Goal: Task Accomplishment & Management: Use online tool/utility

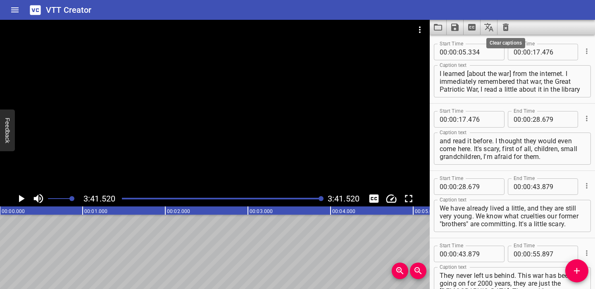
scroll to position [862, 0]
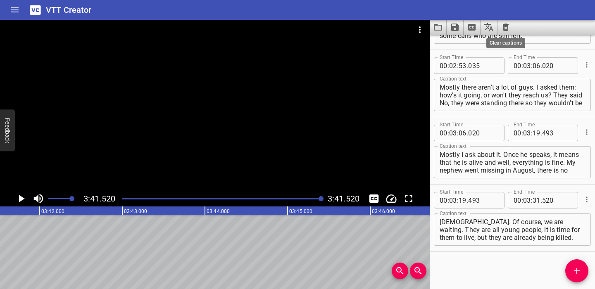
click at [507, 26] on icon "Clear captions" at bounding box center [506, 27] width 6 height 7
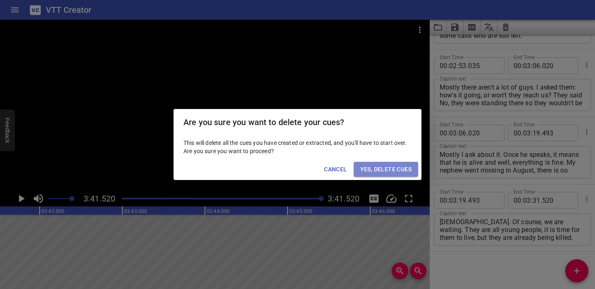
click at [405, 169] on span "Yes, Delete Cues" at bounding box center [385, 169] width 51 height 10
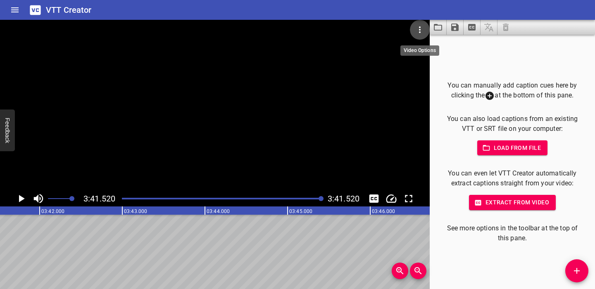
click at [419, 29] on icon "Video Options" at bounding box center [420, 30] width 10 height 10
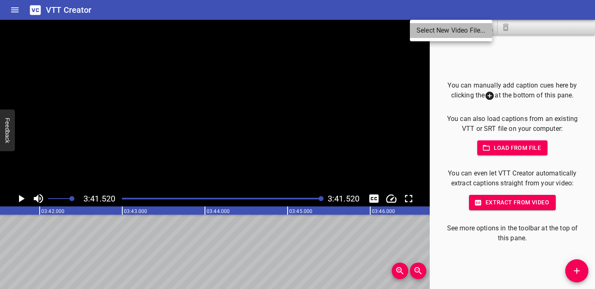
click at [419, 29] on li "Select New Video File..." at bounding box center [451, 30] width 82 height 15
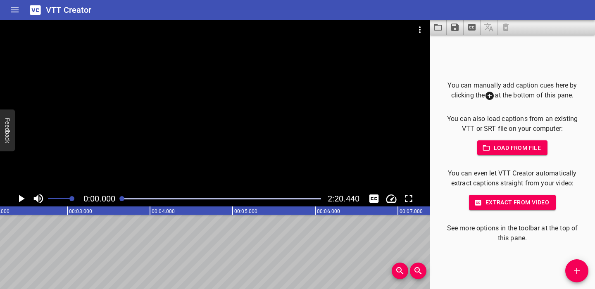
scroll to position [0, 0]
click at [21, 197] on icon "Play/Pause" at bounding box center [22, 198] width 6 height 7
click at [21, 197] on icon "Play/Pause" at bounding box center [21, 199] width 12 height 12
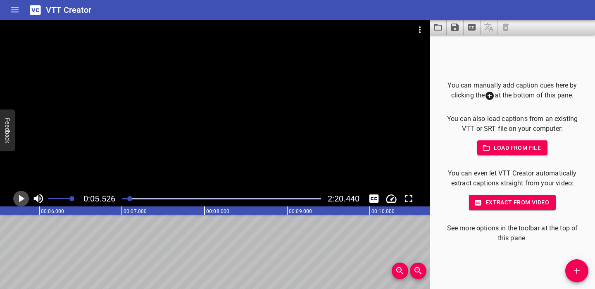
click at [21, 197] on icon "Play/Pause" at bounding box center [22, 198] width 6 height 7
click at [21, 197] on icon "Play/Pause" at bounding box center [21, 199] width 12 height 12
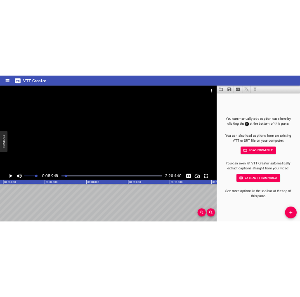
scroll to position [0, 491]
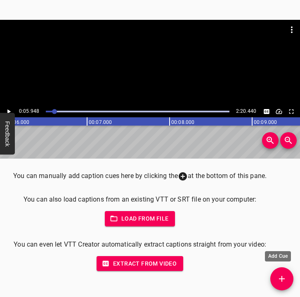
click at [289, 277] on span "Add Cue" at bounding box center [282, 279] width 23 height 10
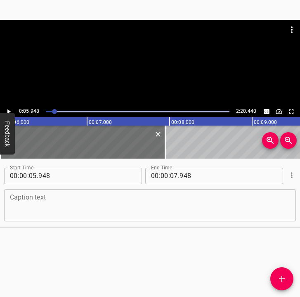
click at [21, 201] on textarea at bounding box center [150, 205] width 281 height 24
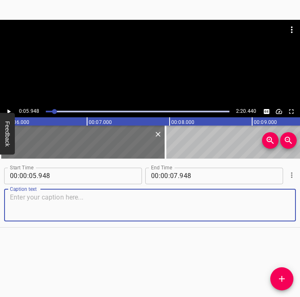
paste textarea "My name is [PERSON_NAME], I am a professional architect and professor of archit…"
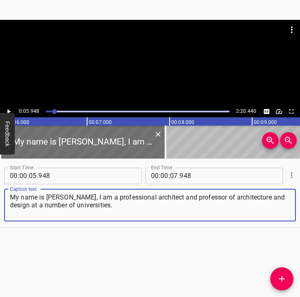
type textarea "My name is [PERSON_NAME], I am a professional architect and professor of archit…"
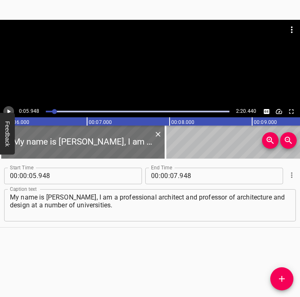
click at [10, 108] on icon "Play/Pause" at bounding box center [8, 111] width 7 height 7
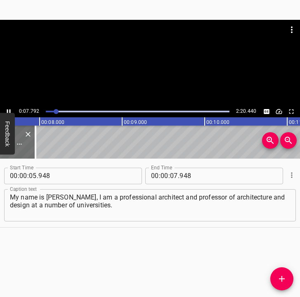
scroll to position [0, 644]
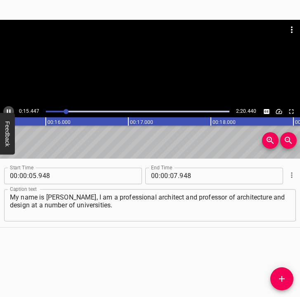
click at [8, 109] on icon "Play/Pause" at bounding box center [8, 111] width 7 height 7
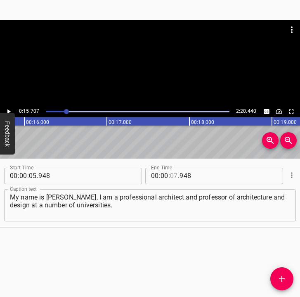
click at [173, 176] on input "number" at bounding box center [174, 176] width 8 height 17
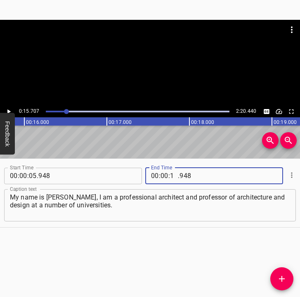
type input "15"
type input "707"
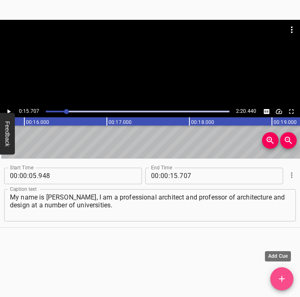
click at [280, 277] on icon "Add Cue" at bounding box center [282, 279] width 10 height 10
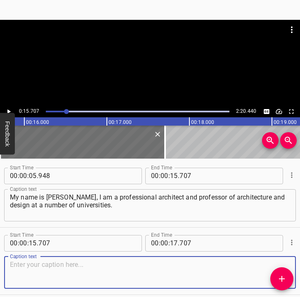
scroll to position [25, 0]
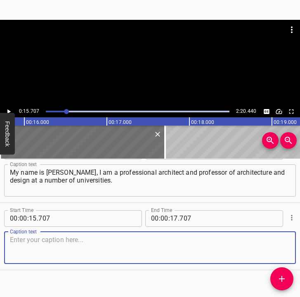
drag, startPoint x: 276, startPoint y: 249, endPoint x: 294, endPoint y: 242, distance: 19.1
click at [284, 247] on div "Caption text" at bounding box center [150, 248] width 292 height 32
click at [40, 238] on textarea at bounding box center [150, 248] width 281 height 24
paste textarea "The main facilities in which I took part are gradually being built. The most im…"
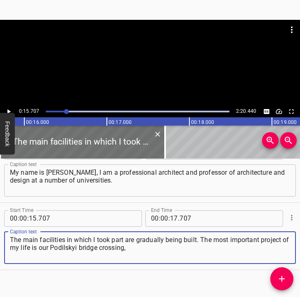
type textarea "The main facilities in which I took part are gradually being built. The most im…"
click at [10, 109] on icon "Play/Pause" at bounding box center [8, 111] width 7 height 7
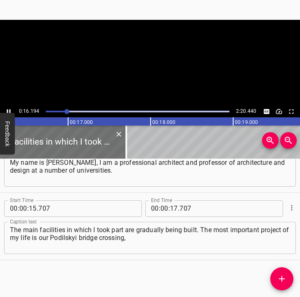
scroll to position [0, 1338]
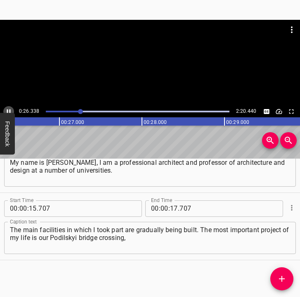
click at [6, 110] on icon "Play/Pause" at bounding box center [8, 111] width 7 height 7
click at [178, 207] on span "." at bounding box center [179, 208] width 2 height 17
click at [173, 207] on input "number" at bounding box center [174, 208] width 8 height 17
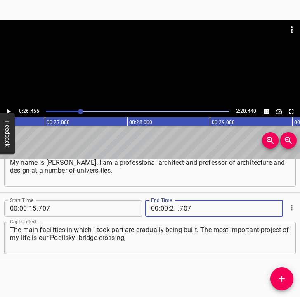
type input "26"
type input "455"
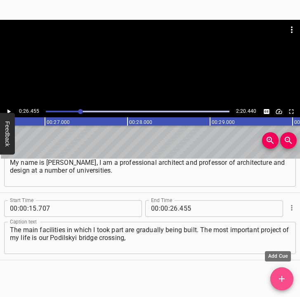
click at [277, 278] on span "Add Cue" at bounding box center [282, 279] width 23 height 10
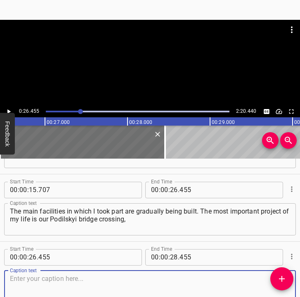
scroll to position [102, 0]
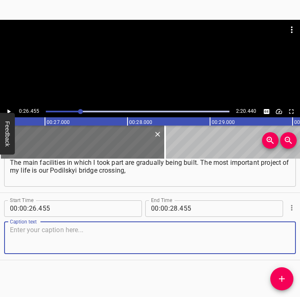
drag, startPoint x: 272, startPoint y: 241, endPoint x: 293, endPoint y: 235, distance: 22.1
click at [278, 239] on textarea at bounding box center [150, 238] width 281 height 24
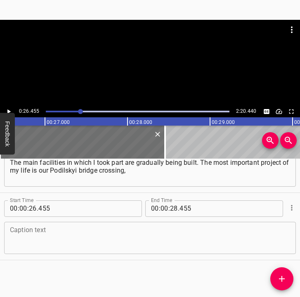
click at [34, 238] on textarea at bounding box center [150, 238] width 281 height 24
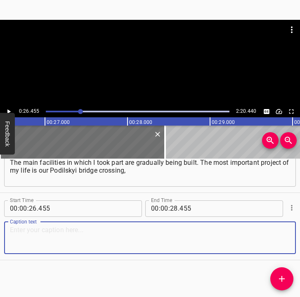
paste textarea "the so-called Metro bridge to [GEOGRAPHIC_DATA], which has been under construct…"
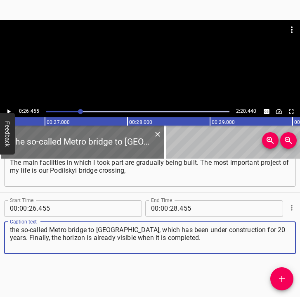
type textarea "the so-called Metro bridge to [GEOGRAPHIC_DATA], which has been under construct…"
click at [7, 109] on icon "Play/Pause" at bounding box center [8, 111] width 3 height 5
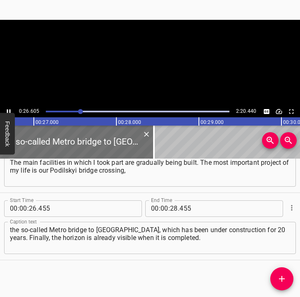
scroll to position [0, 2221]
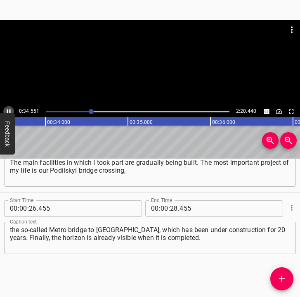
click at [8, 110] on icon "Play/Pause" at bounding box center [8, 111] width 7 height 7
click at [8, 110] on icon "Play/Pause" at bounding box center [8, 111] width 3 height 5
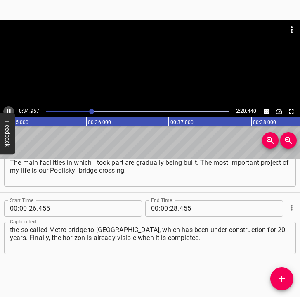
click at [8, 110] on icon "Play/Pause" at bounding box center [8, 111] width 7 height 7
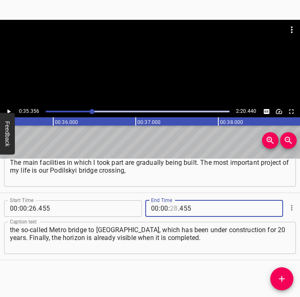
click at [170, 204] on input "number" at bounding box center [174, 208] width 8 height 17
type input "35"
type input "356"
click at [288, 279] on span "Add Cue" at bounding box center [282, 279] width 23 height 10
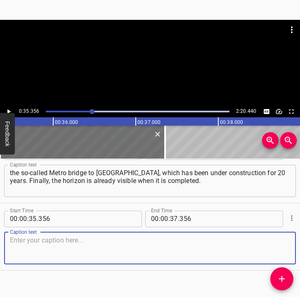
scroll to position [169, 0]
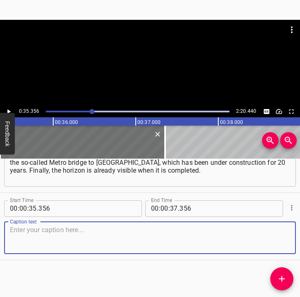
drag, startPoint x: 268, startPoint y: 236, endPoint x: 300, endPoint y: 235, distance: 31.9
click at [276, 235] on textarea at bounding box center [150, 238] width 281 height 24
click at [19, 226] on textarea at bounding box center [150, 238] width 281 height 24
paste textarea "The main part of the bridge was opened by our mayor of [GEOGRAPHIC_DATA], [PERS…"
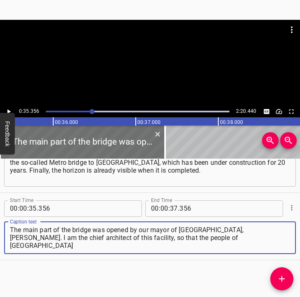
type textarea "The main part of the bridge was opened by our mayor of [GEOGRAPHIC_DATA], [PERS…"
click at [11, 110] on icon "Play/Pause" at bounding box center [8, 111] width 7 height 7
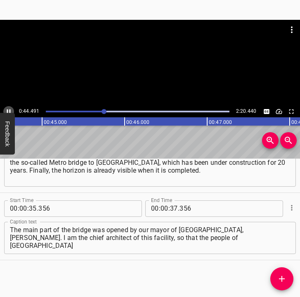
click at [9, 109] on icon "Play/Pause" at bounding box center [8, 111] width 7 height 7
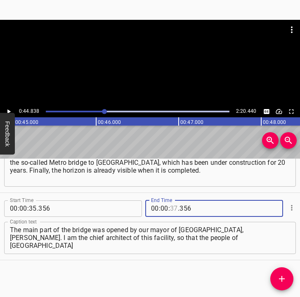
click at [171, 207] on input "number" at bounding box center [174, 208] width 8 height 17
type input "44"
type input "838"
click at [286, 274] on button "Add Cue" at bounding box center [282, 278] width 23 height 23
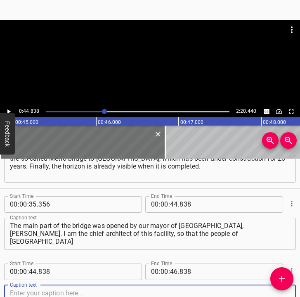
scroll to position [237, 0]
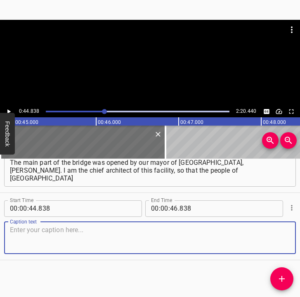
drag, startPoint x: 274, startPoint y: 242, endPoint x: 304, endPoint y: 236, distance: 30.8
click at [300, 236] on html "Caption Editor Batch Transcribe Login Sign Up Privacy Contact 0:44.838 2:20.440…" at bounding box center [150, 148] width 300 height 297
click at [18, 234] on textarea at bounding box center [150, 238] width 281 height 24
paste textarea "get the largest and, perhaps, the most expensive facility in the history of [GE…"
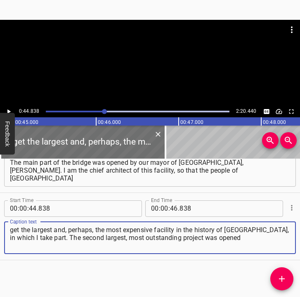
type textarea "get the largest and, perhaps, the most expensive facility in the history of [GE…"
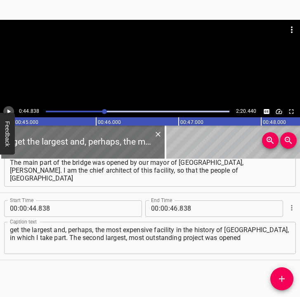
click at [11, 111] on icon "Play/Pause" at bounding box center [8, 111] width 7 height 7
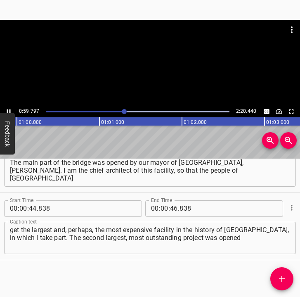
click at [8, 108] on icon "Play/Pause" at bounding box center [8, 111] width 7 height 7
click at [174, 209] on input "number" at bounding box center [174, 208] width 8 height 17
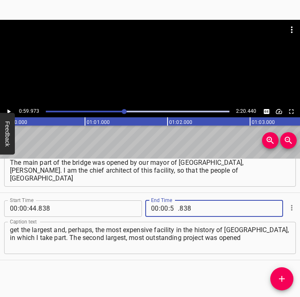
type input "59"
type input "973"
click at [280, 280] on icon "Add Cue" at bounding box center [282, 279] width 10 height 10
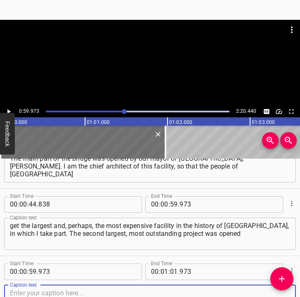
scroll to position [304, 0]
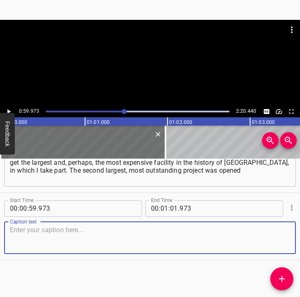
drag, startPoint x: 270, startPoint y: 238, endPoint x: 293, endPoint y: 237, distance: 23.6
click at [276, 237] on textarea at bounding box center [150, 238] width 281 height 24
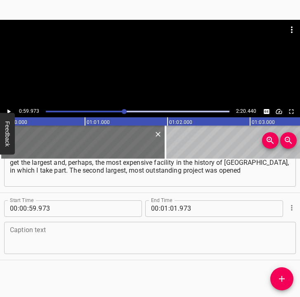
click at [22, 237] on textarea at bounding box center [150, 238] width 281 height 24
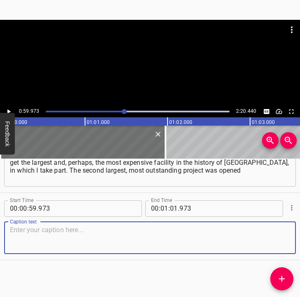
paste textarea "on the eve of the war, in [DATE] in the city of [GEOGRAPHIC_DATA]. New bridge a…"
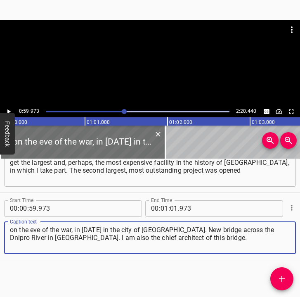
type textarea "on the eve of the war, in [DATE] in the city of [GEOGRAPHIC_DATA]. New bridge a…"
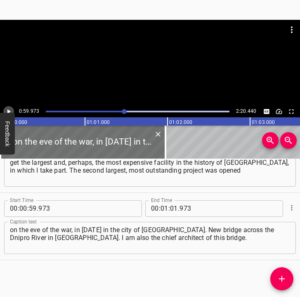
click at [9, 109] on icon "Play/Pause" at bounding box center [8, 111] width 7 height 7
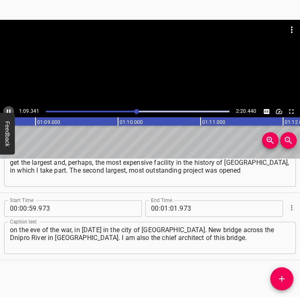
click at [8, 110] on icon "Play/Pause" at bounding box center [9, 111] width 4 height 5
click at [172, 209] on input "number" at bounding box center [174, 208] width 8 height 17
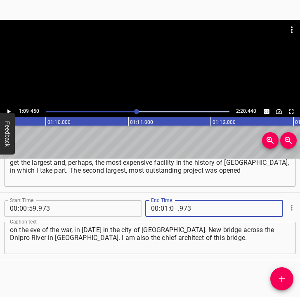
type input "09"
type input "450"
click at [288, 276] on span "Add Cue" at bounding box center [282, 279] width 23 height 10
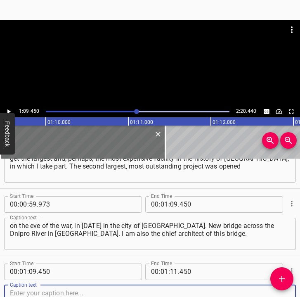
scroll to position [371, 0]
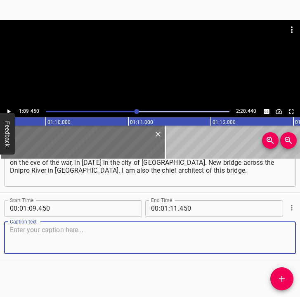
drag, startPoint x: 269, startPoint y: 239, endPoint x: 290, endPoint y: 236, distance: 22.1
click at [290, 236] on div "Start Time 00 : 01 : 09 . 450 Start Time End Time 00 : 01 : 11 . 450 End Time C…" at bounding box center [150, 226] width 300 height 67
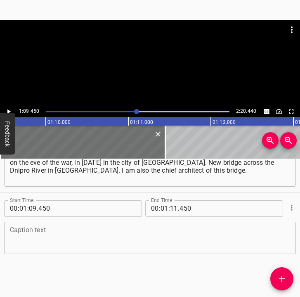
click at [76, 233] on textarea at bounding box center [150, 238] width 281 height 24
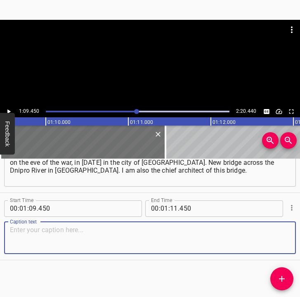
paste textarea "My facilities are lucky that none of them have been destroyed yet, thank God. T…"
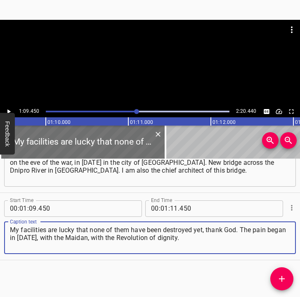
type textarea "My facilities are lucky that none of them have been destroyed yet, thank God. T…"
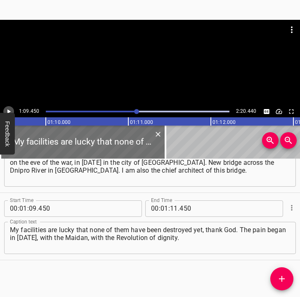
click at [10, 109] on icon "Play/Pause" at bounding box center [8, 111] width 7 height 7
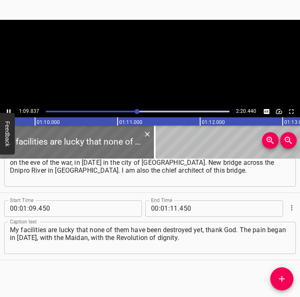
scroll to position [0, 5771]
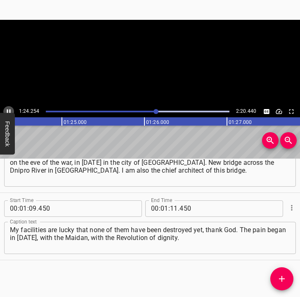
click at [7, 108] on icon "Play/Pause" at bounding box center [8, 111] width 7 height 7
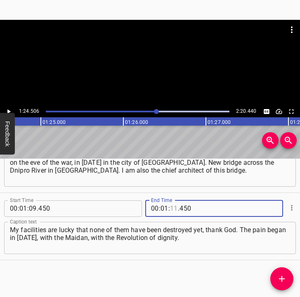
click at [171, 206] on input "number" at bounding box center [174, 208] width 8 height 17
type input "24"
type input "506"
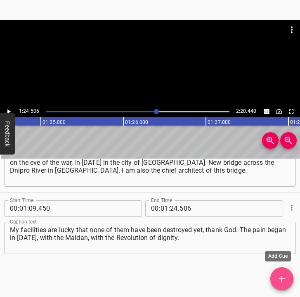
click at [284, 277] on icon "Add Cue" at bounding box center [282, 279] width 10 height 10
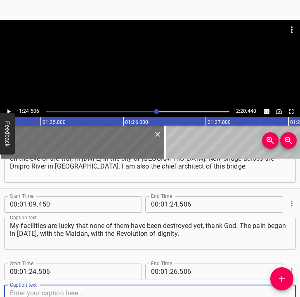
scroll to position [439, 0]
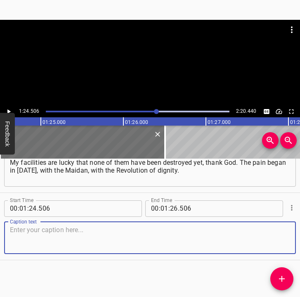
drag, startPoint x: 274, startPoint y: 245, endPoint x: 294, endPoint y: 241, distance: 20.2
click at [294, 241] on div "Start Time 00 : 00 : 05 . 948 Start Time End Time 00 : 00 : 15 . 707 End Time C…" at bounding box center [150, 228] width 300 height 139
click at [58, 240] on textarea at bounding box center [150, 238] width 281 height 24
paste textarea "My heart was very sore, perhaps this was my heart crisis in the war, my heart c…"
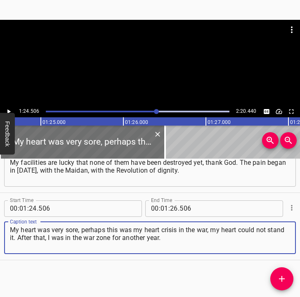
type textarea "My heart was very sore, perhaps this was my heart crisis in the war, my heart c…"
click at [9, 109] on icon "Play/Pause" at bounding box center [8, 111] width 7 height 7
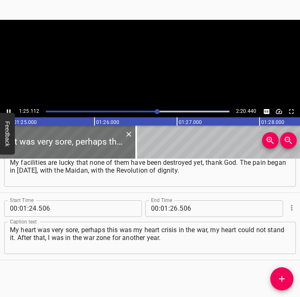
scroll to position [0, 7033]
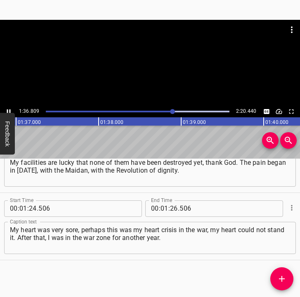
click at [7, 108] on icon "Play/Pause" at bounding box center [8, 111] width 7 height 7
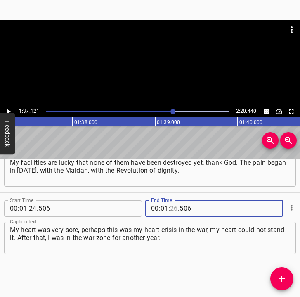
click at [170, 205] on input "number" at bounding box center [174, 208] width 8 height 17
type input "37"
type input "121"
click at [286, 278] on icon "Add Cue" at bounding box center [282, 279] width 10 height 10
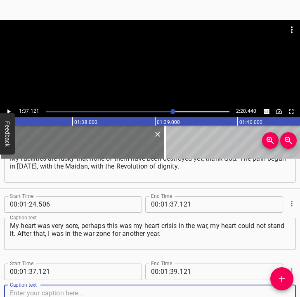
scroll to position [506, 0]
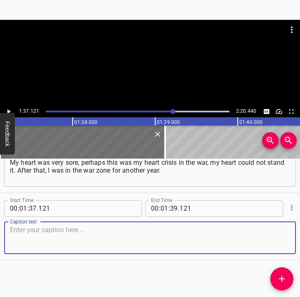
drag, startPoint x: 276, startPoint y: 244, endPoint x: 300, endPoint y: 239, distance: 24.4
click at [289, 240] on div "Caption text" at bounding box center [150, 238] width 292 height 32
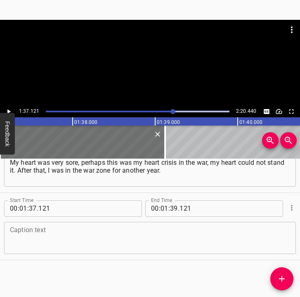
click at [33, 234] on textarea at bounding box center [150, 238] width 281 height 24
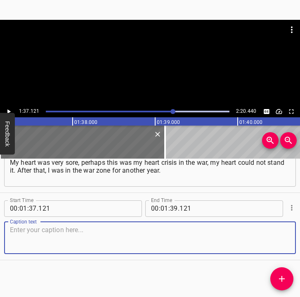
paste textarea "I was written off first to the rear, and then I returned to [GEOGRAPHIC_DATA]. …"
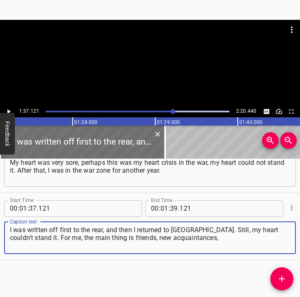
type textarea "I was written off first to the rear, and then I returned to [GEOGRAPHIC_DATA]. …"
click at [10, 112] on icon "Play/Pause" at bounding box center [8, 111] width 7 height 7
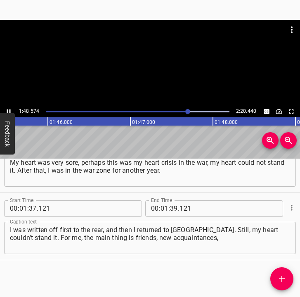
click at [8, 109] on icon "Play/Pause" at bounding box center [8, 111] width 7 height 7
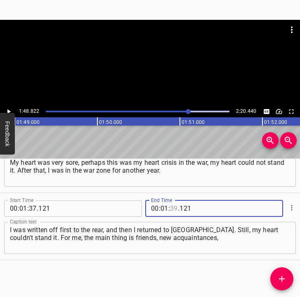
click at [173, 208] on input "number" at bounding box center [174, 208] width 8 height 17
type input "48"
type input "822"
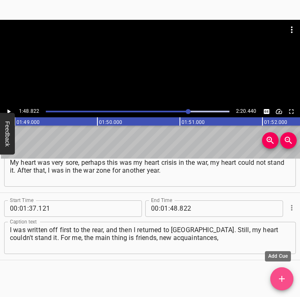
click at [276, 280] on span "Add Cue" at bounding box center [282, 279] width 23 height 10
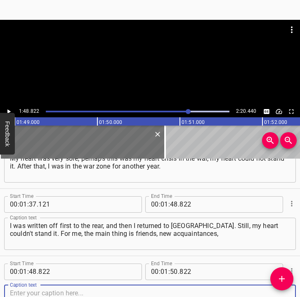
scroll to position [573, 0]
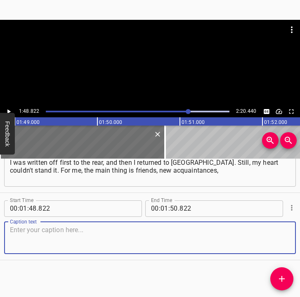
drag, startPoint x: 282, startPoint y: 243, endPoint x: 300, endPoint y: 240, distance: 18.6
click at [300, 240] on div "Start Time 00 : 00 : 05 . 948 Start Time End Time 00 : 00 : 15 . 707 End Time C…" at bounding box center [150, 228] width 300 height 139
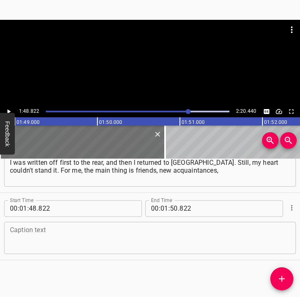
click at [71, 242] on textarea at bounding box center [150, 238] width 281 height 24
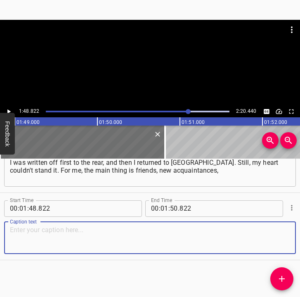
paste textarea "such meetings, clubs, communication – this supports me all my life. Perhaps I w…"
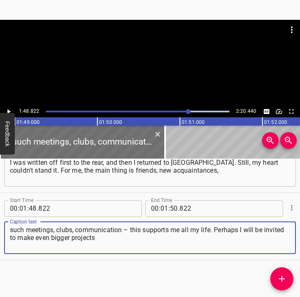
type textarea "such meetings, clubs, communication – this supports me all my life. Perhaps I w…"
click at [7, 110] on icon "Play/Pause" at bounding box center [8, 111] width 3 height 5
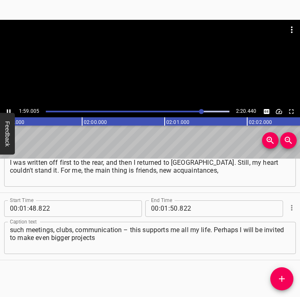
click at [10, 110] on icon "Play/Pause" at bounding box center [9, 111] width 4 height 5
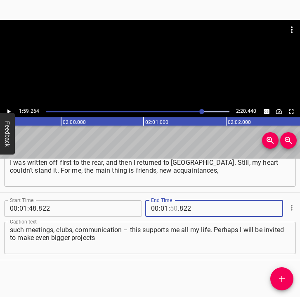
click at [170, 207] on input "number" at bounding box center [174, 208] width 8 height 17
type input "59"
type input "264"
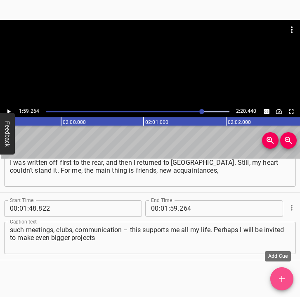
click at [283, 278] on icon "Add Cue" at bounding box center [282, 279] width 6 height 6
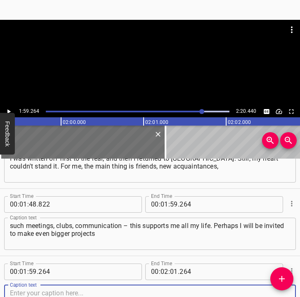
scroll to position [641, 0]
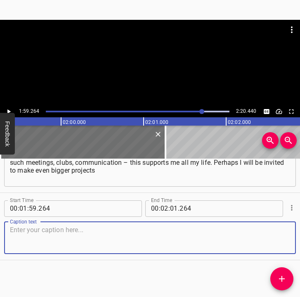
drag, startPoint x: 274, startPoint y: 243, endPoint x: 297, endPoint y: 244, distance: 23.6
click at [285, 243] on div "Caption text" at bounding box center [150, 238] width 292 height 32
click at [15, 243] on textarea at bounding box center [150, 238] width 281 height 24
paste textarea "for the city and for [GEOGRAPHIC_DATA]. I am very stimulated by meetings, commu…"
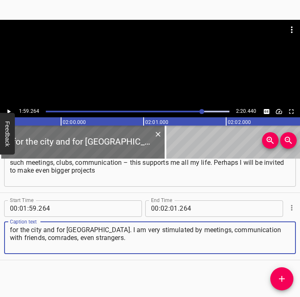
type textarea "for the city and for [GEOGRAPHIC_DATA]. I am very stimulated by meetings, commu…"
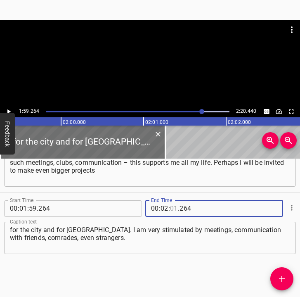
click at [170, 208] on input "number" at bounding box center [174, 208] width 8 height 17
type input "10"
type input "440"
click at [5, 109] on icon "Play/Pause" at bounding box center [8, 111] width 7 height 7
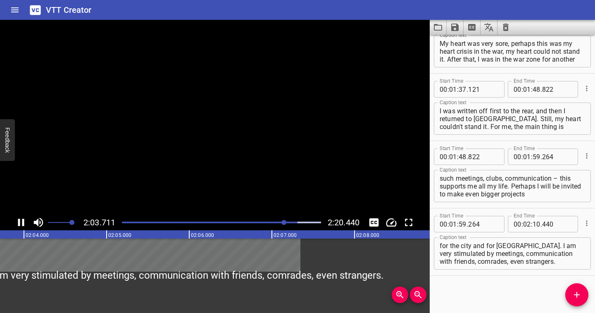
scroll to position [502, 0]
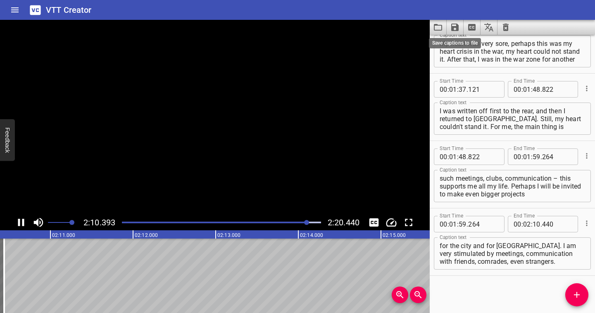
click at [454, 26] on icon "Save captions to file" at bounding box center [454, 27] width 7 height 7
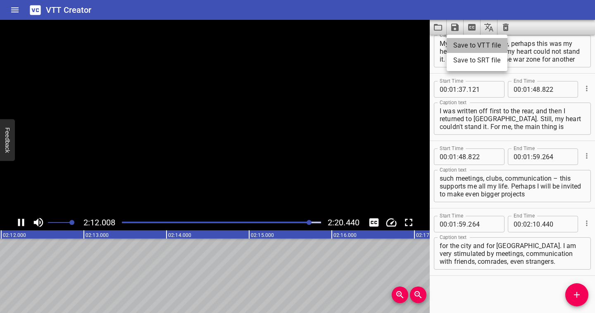
click at [457, 43] on li "Save to VTT file" at bounding box center [477, 45] width 61 height 15
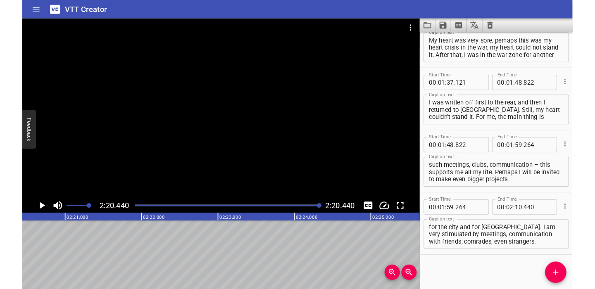
scroll to position [525, 0]
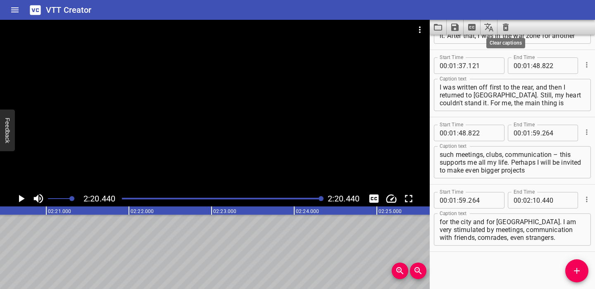
click at [509, 26] on icon "Clear captions" at bounding box center [506, 27] width 10 height 10
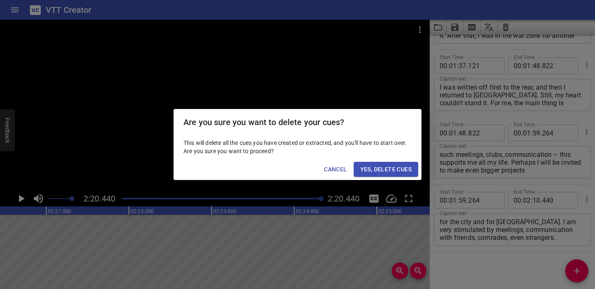
click at [400, 168] on span "Yes, Delete Cues" at bounding box center [385, 169] width 51 height 10
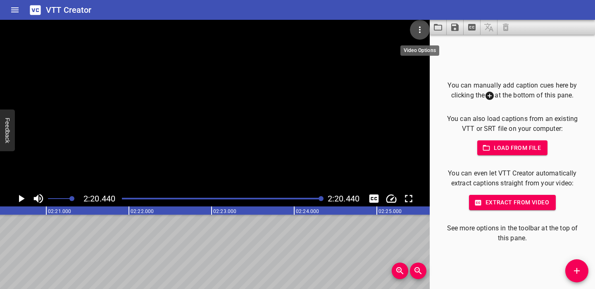
click at [421, 28] on icon "Video Options" at bounding box center [420, 30] width 10 height 10
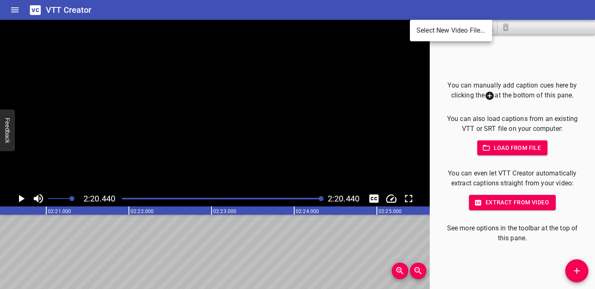
click at [421, 28] on li "Select New Video File..." at bounding box center [451, 30] width 82 height 15
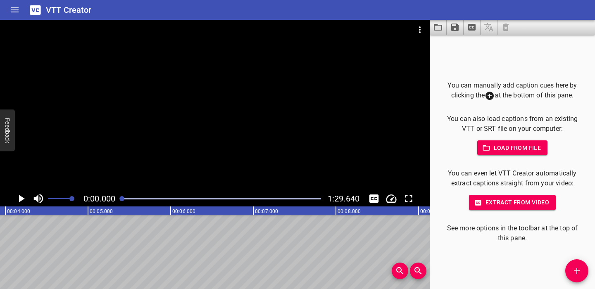
scroll to position [0, 0]
click at [22, 198] on icon "Play/Pause" at bounding box center [22, 198] width 6 height 7
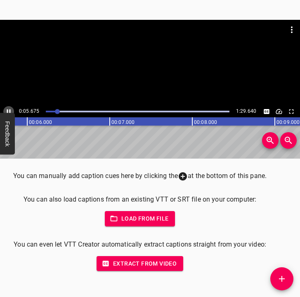
click at [6, 109] on icon "Play/Pause" at bounding box center [8, 111] width 7 height 7
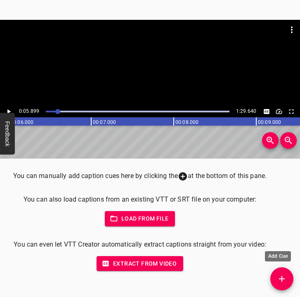
click at [286, 278] on icon "Add Cue" at bounding box center [282, 279] width 10 height 10
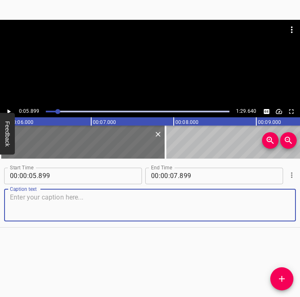
click at [120, 206] on textarea at bounding box center [150, 205] width 281 height 24
paste textarea ""The war affected us, especially our house. Three shells hit us. And our villag…"
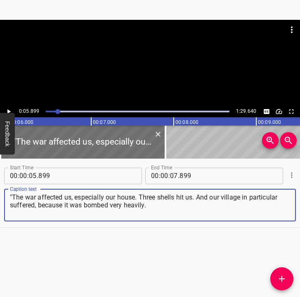
type textarea ""The war affected us, especially our house. Three shells hit us. And our villag…"
click at [3, 110] on div "0:05.899 1:29.640" at bounding box center [150, 112] width 300 height 12
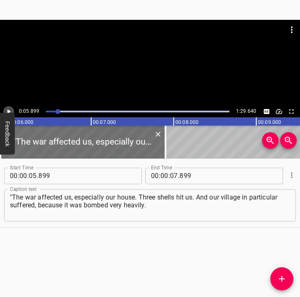
click at [7, 109] on icon "Play/Pause" at bounding box center [8, 111] width 7 height 7
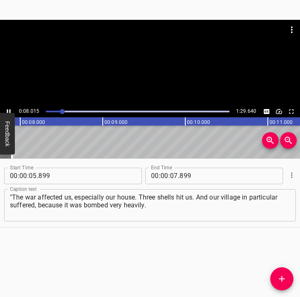
scroll to position [0, 662]
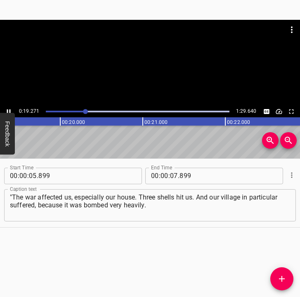
click at [7, 109] on icon "Play/Pause" at bounding box center [8, 111] width 7 height 7
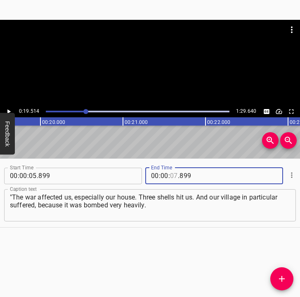
click at [170, 176] on input "number" at bounding box center [174, 176] width 8 height 17
type input "19"
type input "514"
click at [279, 277] on icon "Add Cue" at bounding box center [282, 279] width 10 height 10
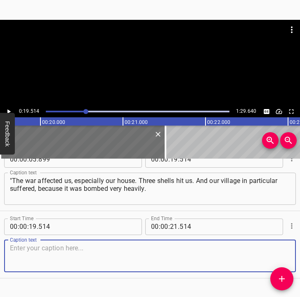
scroll to position [31, 0]
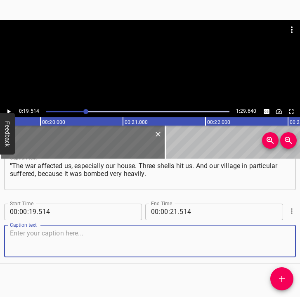
drag, startPoint x: 276, startPoint y: 244, endPoint x: 294, endPoint y: 238, distance: 18.3
click at [283, 241] on div "Caption text" at bounding box center [150, 241] width 292 height 32
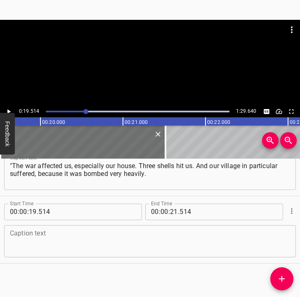
click at [64, 244] on textarea at bounding box center [150, 241] width 281 height 24
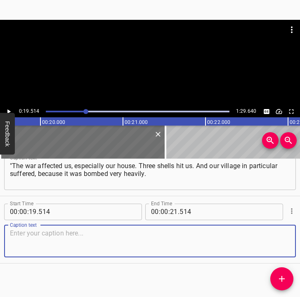
paste textarea "[DEMOGRAPHIC_DATA] were moving through our village towards [GEOGRAPHIC_DATA]. […"
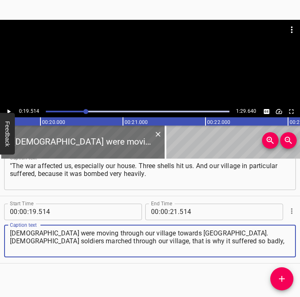
type textarea "[DEMOGRAPHIC_DATA] were moving through our village towards [GEOGRAPHIC_DATA]. […"
click at [10, 108] on icon "Play/Pause" at bounding box center [8, 111] width 7 height 7
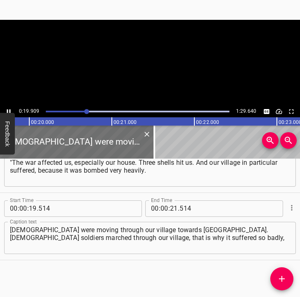
scroll to position [0, 1645]
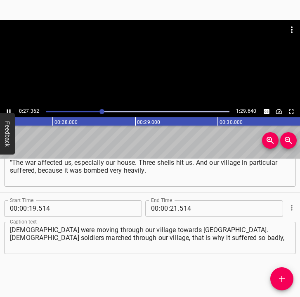
click at [8, 109] on icon "Play/Pause" at bounding box center [8, 111] width 7 height 7
click at [170, 211] on input "number" at bounding box center [174, 208] width 8 height 17
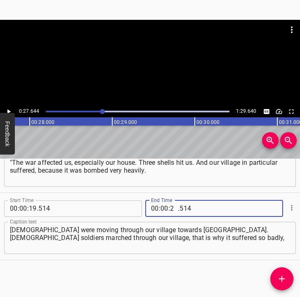
type input "27"
type input "644"
click at [281, 280] on icon "Add Cue" at bounding box center [282, 279] width 10 height 10
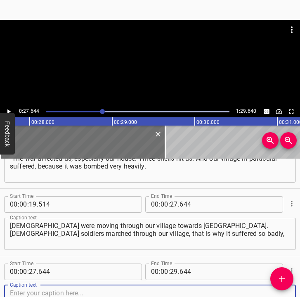
scroll to position [102, 0]
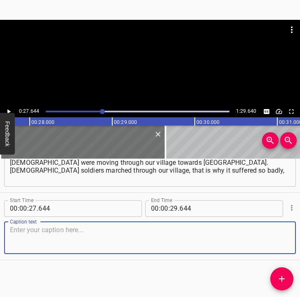
drag, startPoint x: 271, startPoint y: 245, endPoint x: 297, endPoint y: 236, distance: 28.1
click at [271, 244] on textarea at bounding box center [150, 238] width 281 height 24
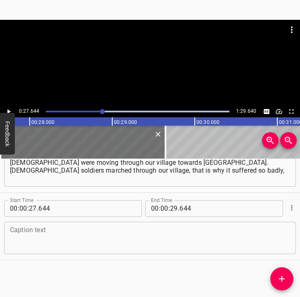
click at [17, 243] on textarea at bounding box center [150, 238] width 281 height 24
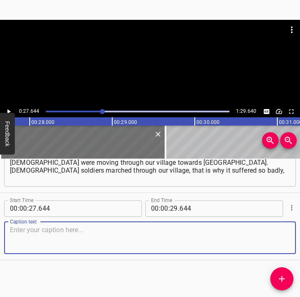
paste textarea "especially our house. We were given an apartment, now we live there and are reb…"
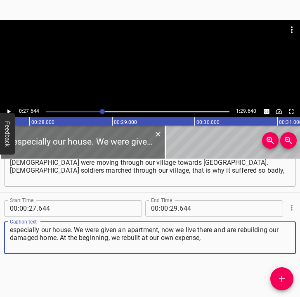
type textarea "especially our house. We were given an apartment, now we live there and are reb…"
click at [9, 110] on icon "Play/Pause" at bounding box center [8, 111] width 3 height 5
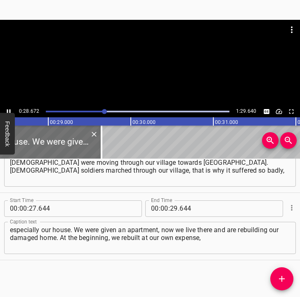
scroll to position [0, 2369]
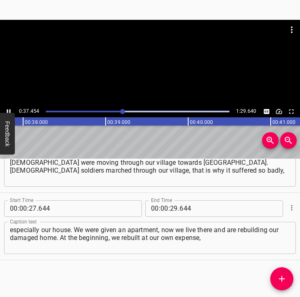
click at [9, 109] on icon "Play/Pause" at bounding box center [8, 111] width 7 height 7
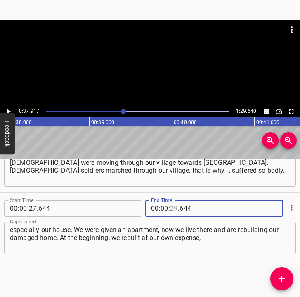
click at [173, 207] on input "number" at bounding box center [174, 208] width 8 height 17
type input "37"
type input "917"
drag, startPoint x: 282, startPoint y: 280, endPoint x: 291, endPoint y: 259, distance: 22.8
click at [282, 278] on icon "Add Cue" at bounding box center [282, 279] width 6 height 6
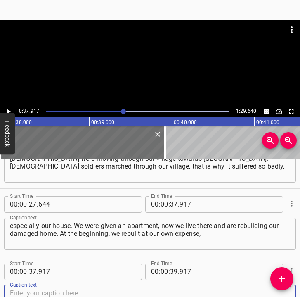
scroll to position [169, 0]
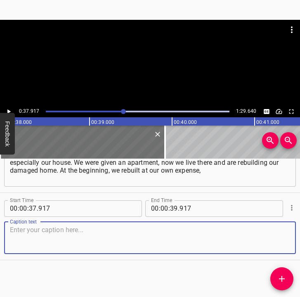
drag, startPoint x: 274, startPoint y: 239, endPoint x: 297, endPoint y: 231, distance: 24.6
click at [278, 237] on textarea at bounding box center [150, 238] width 281 height 24
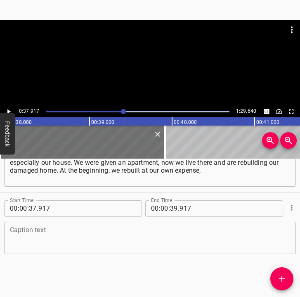
click at [49, 231] on textarea at bounding box center [150, 238] width 281 height 24
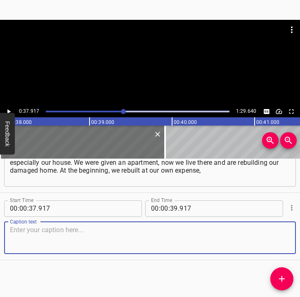
paste textarea "and later some organizations started allocating funds. Sometimes it is very fri…"
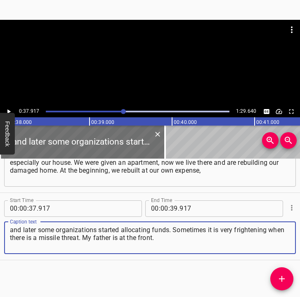
type textarea "and later some organizations started allocating funds. Sometimes it is very fri…"
click at [11, 109] on icon "Play/Pause" at bounding box center [8, 111] width 7 height 7
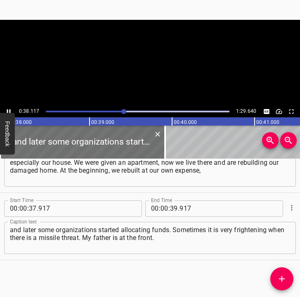
scroll to position [0, 3150]
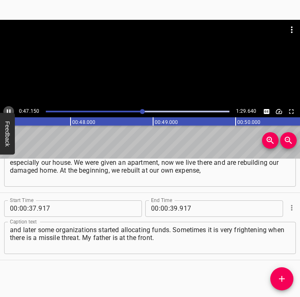
click at [7, 109] on icon "Play/Pause" at bounding box center [8, 111] width 7 height 7
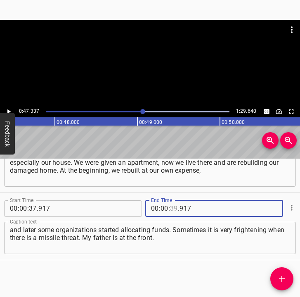
click at [170, 208] on input "number" at bounding box center [174, 208] width 8 height 17
type input "47"
type input "337"
click at [273, 275] on span "Add Cue" at bounding box center [282, 279] width 23 height 10
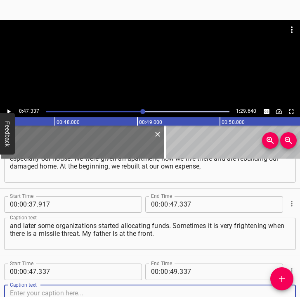
scroll to position [237, 0]
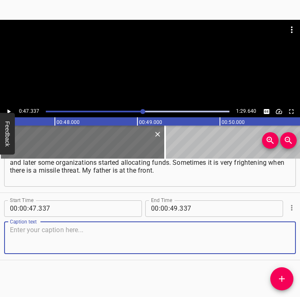
drag, startPoint x: 270, startPoint y: 233, endPoint x: 300, endPoint y: 232, distance: 29.4
click at [285, 232] on div "Caption text" at bounding box center [150, 238] width 292 height 32
click at [80, 233] on textarea at bounding box center [150, 238] width 281 height 24
paste textarea "He volunteered and is fighting now. In general, my life is about dancing. I pra…"
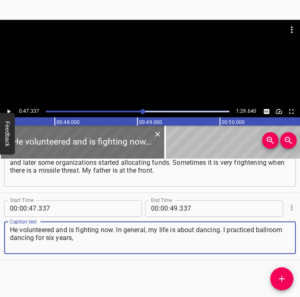
type textarea "He volunteered and is fighting now. In general, my life is about dancing. I pra…"
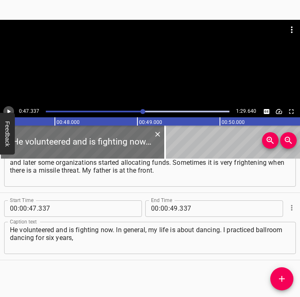
click at [11, 108] on icon "Play/Pause" at bounding box center [8, 111] width 7 height 7
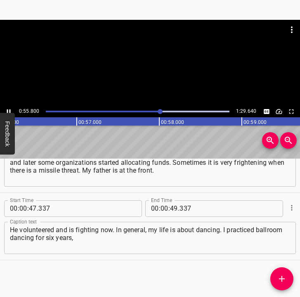
click at [8, 110] on icon "Play/Pause" at bounding box center [9, 111] width 4 height 5
click at [170, 208] on input "number" at bounding box center [174, 208] width 8 height 17
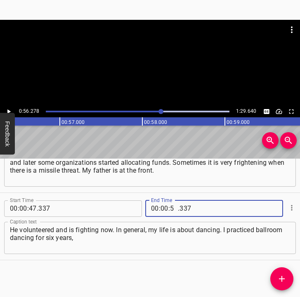
type input "56"
type input "278"
click at [286, 279] on icon "Add Cue" at bounding box center [282, 279] width 10 height 10
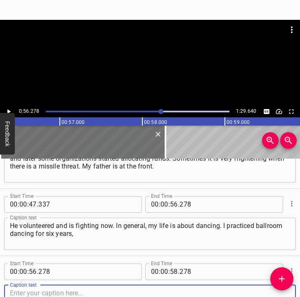
scroll to position [304, 0]
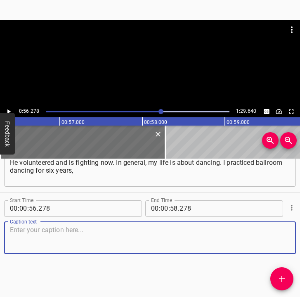
drag, startPoint x: 274, startPoint y: 246, endPoint x: 297, endPoint y: 243, distance: 23.3
click at [276, 245] on textarea at bounding box center [150, 238] width 281 height 24
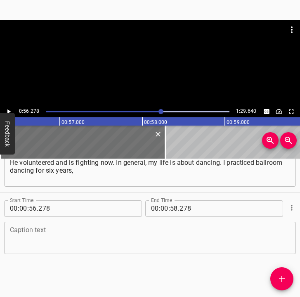
click at [30, 251] on div "Caption text" at bounding box center [150, 238] width 292 height 32
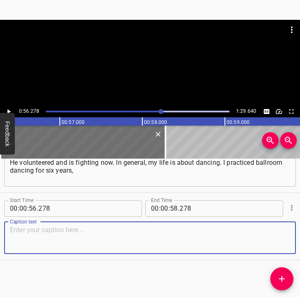
paste textarea "and then, after the full-scale invasion, I switched to oriental dance, and now …"
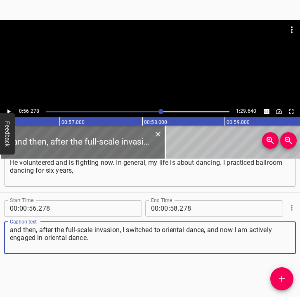
type textarea "and then, after the full-scale invasion, I switched to oriental dance, and now …"
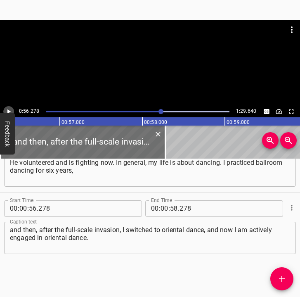
click at [10, 109] on icon "Play/Pause" at bounding box center [8, 111] width 7 height 7
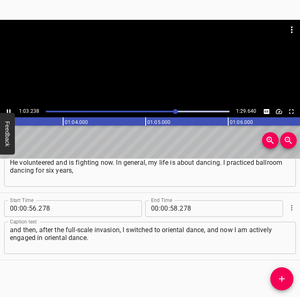
click at [8, 109] on icon "Play/Pause" at bounding box center [8, 111] width 7 height 7
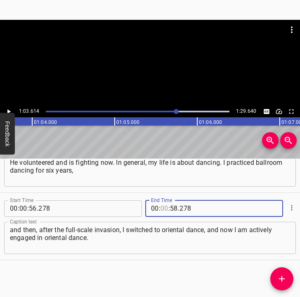
click at [164, 206] on input "number" at bounding box center [165, 208] width 8 height 17
type input "01"
type input "03"
type input "614"
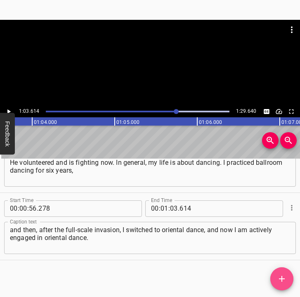
click at [284, 277] on icon "Add Cue" at bounding box center [282, 279] width 10 height 10
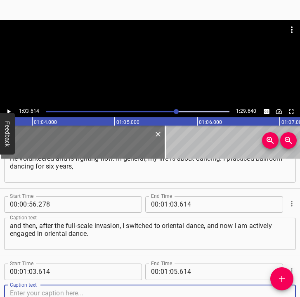
scroll to position [371, 0]
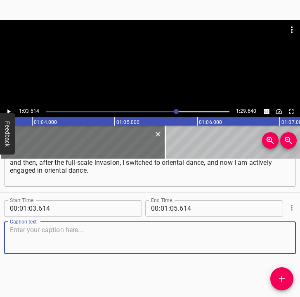
drag, startPoint x: 278, startPoint y: 239, endPoint x: 295, endPoint y: 236, distance: 18.0
click at [289, 237] on div "Start Time 00 : 01 : 03 . 614 Start Time End Time 00 : 01 : 05 . 614 End Time C…" at bounding box center [150, 226] width 300 height 67
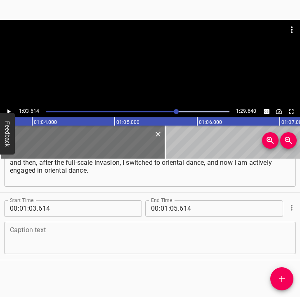
click at [123, 241] on textarea at bounding box center [150, 238] width 281 height 24
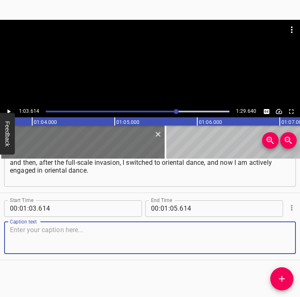
paste textarea "If we talk about dreams, I really want to perform oriental dances, maybe at bir…"
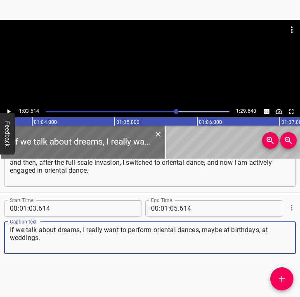
type textarea "If we talk about dreams, I really want to perform oriental dances, maybe at bir…"
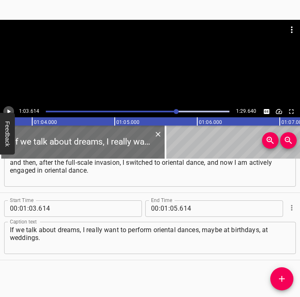
click at [8, 112] on icon "Play/Pause" at bounding box center [8, 111] width 3 height 5
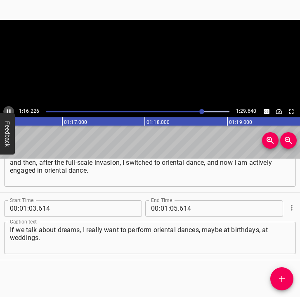
click at [7, 109] on icon "Play/Pause" at bounding box center [9, 111] width 4 height 5
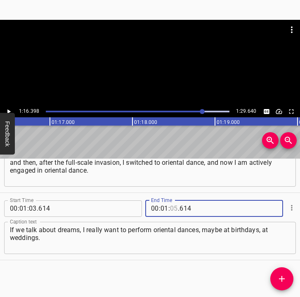
click at [171, 208] on input "number" at bounding box center [174, 208] width 8 height 17
type input "16"
type input "398"
click at [280, 273] on button "Add Cue" at bounding box center [282, 278] width 23 height 23
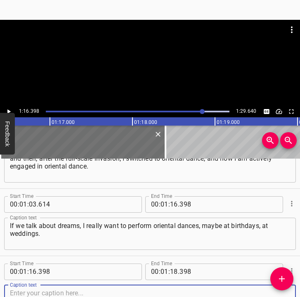
scroll to position [439, 0]
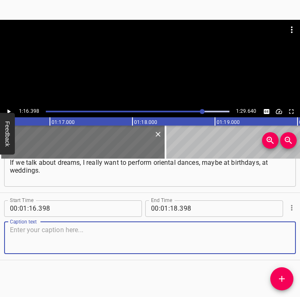
drag, startPoint x: 278, startPoint y: 246, endPoint x: 297, endPoint y: 241, distance: 19.2
click at [291, 243] on div "Start Time 00 : 01 : 16 . 398 Start Time End Time 00 : 01 : 18 . 398 End Time C…" at bounding box center [150, 226] width 300 height 67
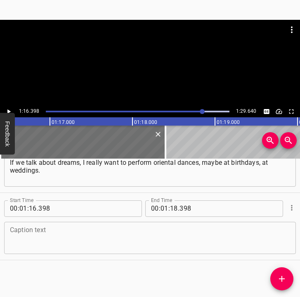
click at [24, 246] on textarea at bounding box center [150, 238] width 281 height 24
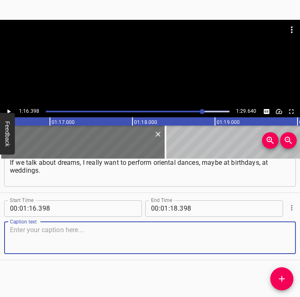
paste textarea "For now I only perform at competitions, but that is also very good.""
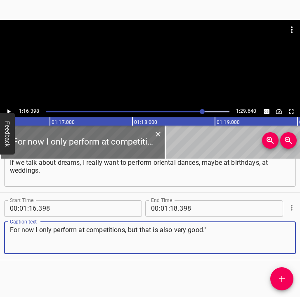
type textarea "For now I only perform at competitions, but that is also very good.""
click at [170, 209] on input "number" at bounding box center [174, 208] width 8 height 17
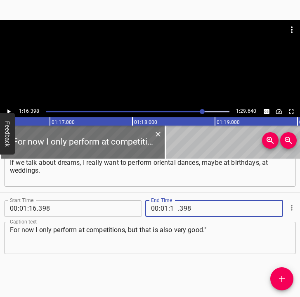
type input "19"
type input "640"
click at [8, 110] on icon "Play/Pause" at bounding box center [8, 111] width 3 height 5
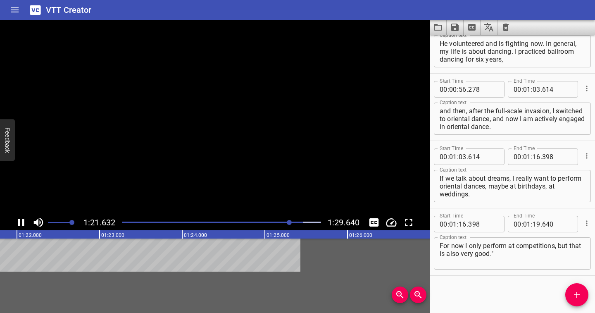
scroll to position [300, 0]
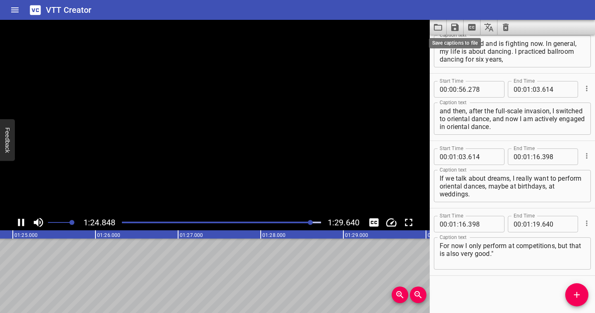
click at [456, 29] on icon "Save captions to file" at bounding box center [455, 27] width 10 height 10
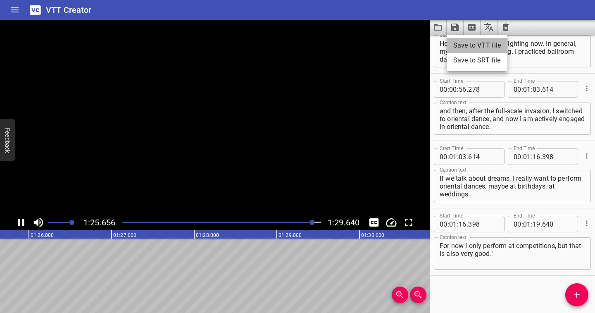
click at [459, 41] on li "Save to VTT file" at bounding box center [477, 45] width 61 height 15
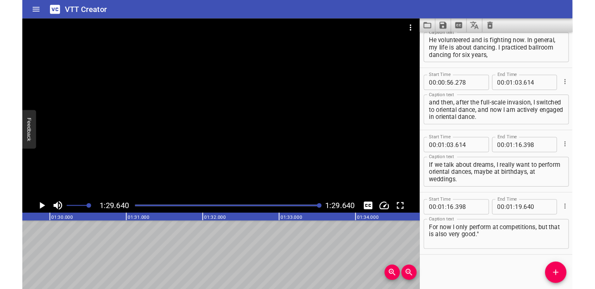
scroll to position [323, 0]
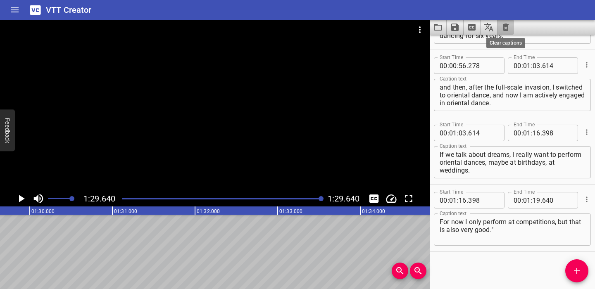
click at [505, 25] on icon "Clear captions" at bounding box center [506, 27] width 6 height 7
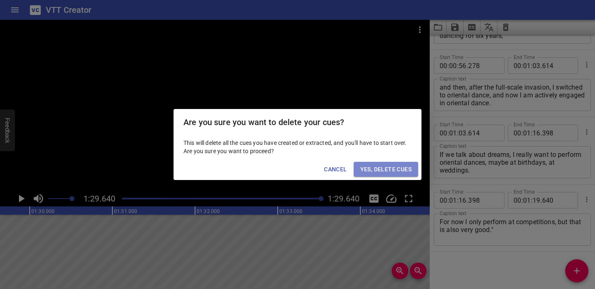
click at [396, 171] on span "Yes, Delete Cues" at bounding box center [385, 169] width 51 height 10
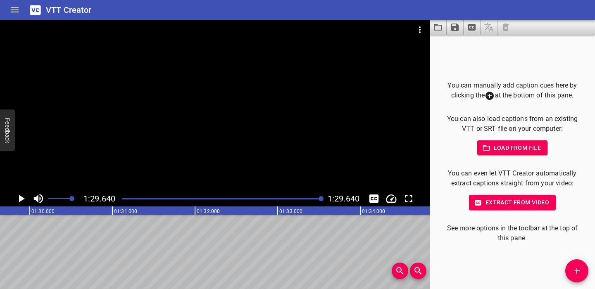
click at [419, 27] on icon "Video Options" at bounding box center [420, 30] width 10 height 10
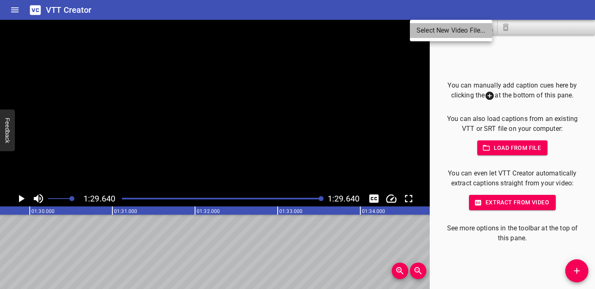
click at [443, 31] on li "Select New Video File..." at bounding box center [451, 30] width 82 height 15
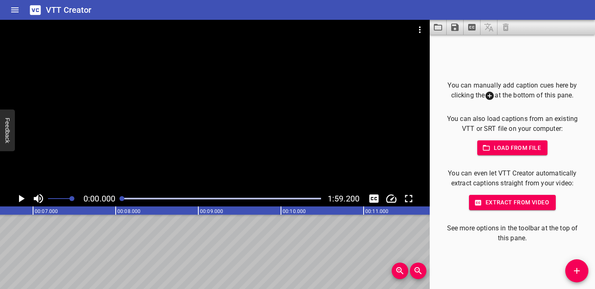
scroll to position [0, 0]
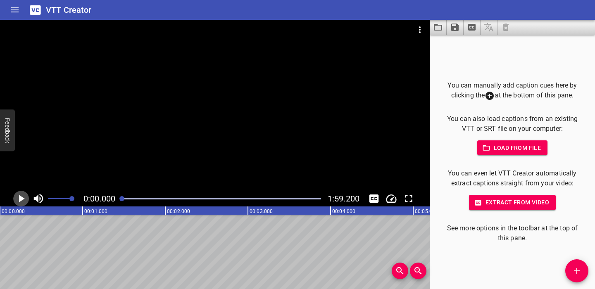
click at [24, 197] on icon "Play/Pause" at bounding box center [21, 199] width 12 height 12
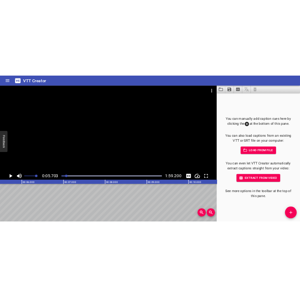
scroll to position [0, 471]
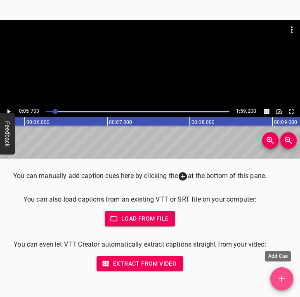
click at [285, 276] on icon "Add Cue" at bounding box center [282, 279] width 10 height 10
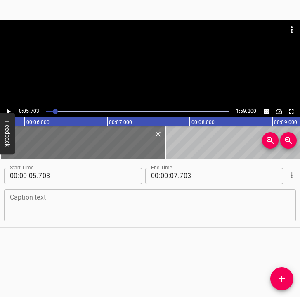
click at [146, 203] on textarea at bounding box center [150, 205] width 281 height 24
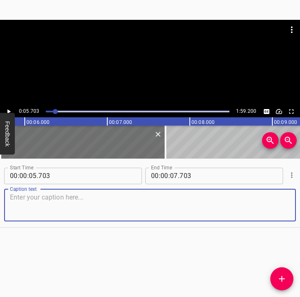
paste textarea "The worst thing was losing my father. It happened on [DATE]. He volunteered for…"
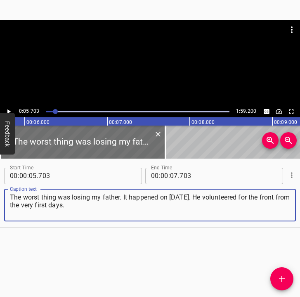
type textarea "The worst thing was losing my father. It happened on [DATE]. He volunteered for…"
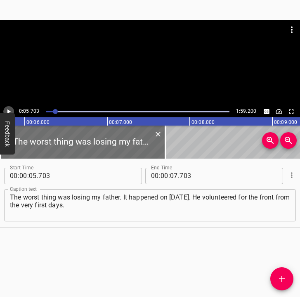
click at [9, 111] on icon "Play/Pause" at bounding box center [8, 111] width 3 height 5
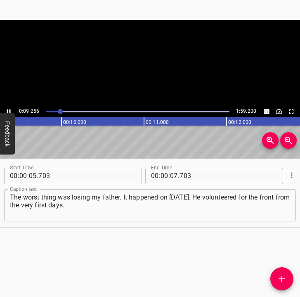
scroll to position [0, 786]
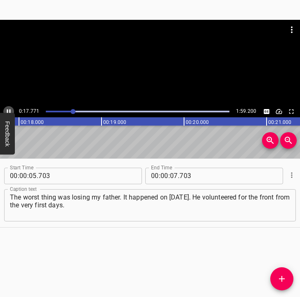
click at [8, 109] on icon "Play/Pause" at bounding box center [8, 111] width 7 height 7
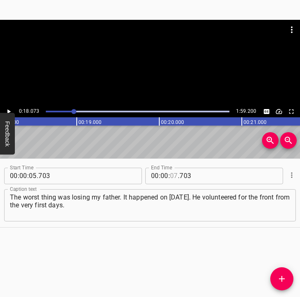
click at [170, 173] on input "number" at bounding box center [174, 176] width 8 height 17
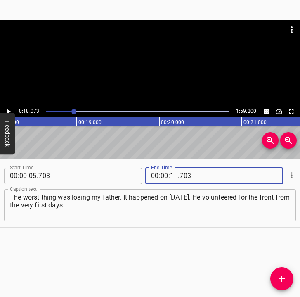
type input "18"
type input "073"
click at [283, 279] on icon "Add Cue" at bounding box center [282, 279] width 6 height 6
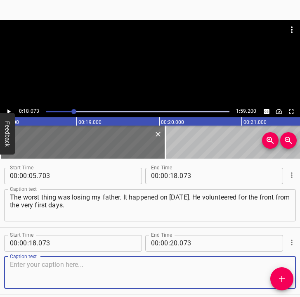
scroll to position [35, 0]
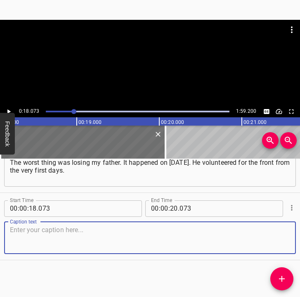
drag, startPoint x: 257, startPoint y: 241, endPoint x: 296, endPoint y: 231, distance: 39.8
click at [267, 238] on textarea at bounding box center [150, 238] width 281 height 24
click at [79, 233] on textarea at bounding box center [150, 238] width 281 height 24
paste textarea "Kosyak [PERSON_NAME]. He was also from [GEOGRAPHIC_DATA], but he was born in [G…"
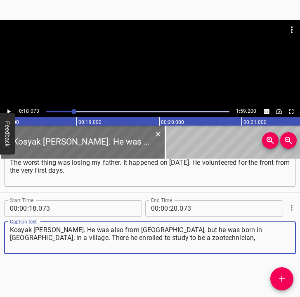
type textarea "Kosyak [PERSON_NAME]. He was also from [GEOGRAPHIC_DATA], but he was born in [G…"
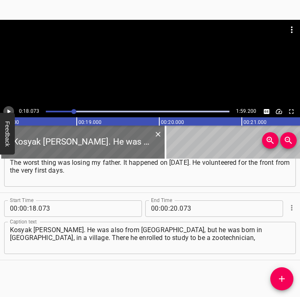
click at [10, 110] on icon "Play/Pause" at bounding box center [8, 111] width 7 height 7
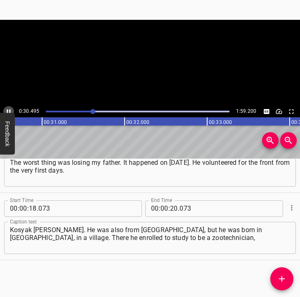
click at [10, 108] on icon "Play/Pause" at bounding box center [8, 111] width 7 height 7
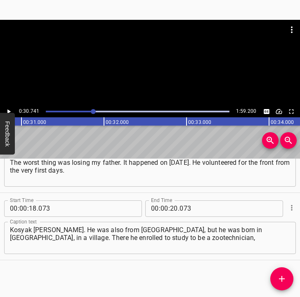
click at [178, 209] on span "." at bounding box center [179, 208] width 2 height 17
click at [172, 207] on input "number" at bounding box center [174, 208] width 8 height 17
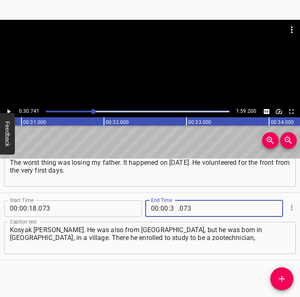
type input "30"
type input "741"
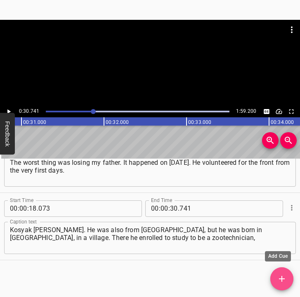
click at [278, 278] on icon "Add Cue" at bounding box center [282, 279] width 10 height 10
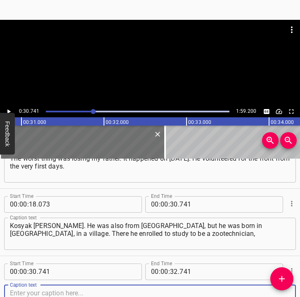
scroll to position [95, 0]
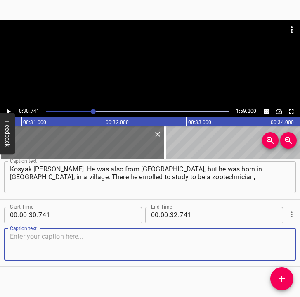
drag, startPoint x: 278, startPoint y: 243, endPoint x: 295, endPoint y: 238, distance: 17.5
click at [286, 240] on div "Caption text" at bounding box center [150, 244] width 292 height 32
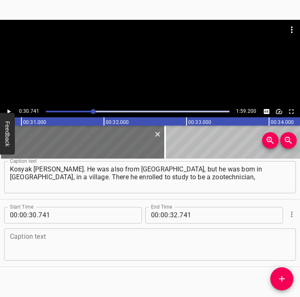
click at [55, 249] on textarea at bounding box center [150, 245] width 281 height 24
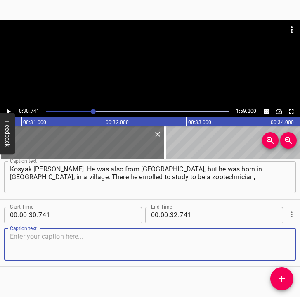
paste textarea "and later he went to the ATO. My father fought from 2014 in the [GEOGRAPHIC_DAT…"
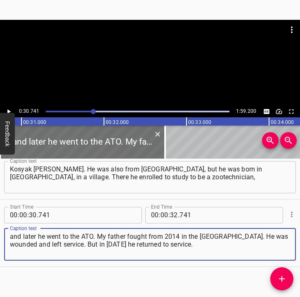
type textarea "and later he went to the ATO. My father fought from 2014 in the [GEOGRAPHIC_DAT…"
click at [8, 111] on icon "Play/Pause" at bounding box center [8, 111] width 3 height 5
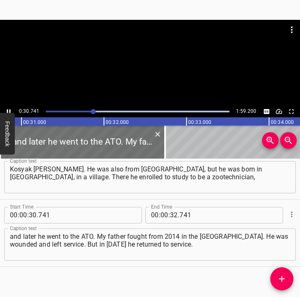
scroll to position [102, 0]
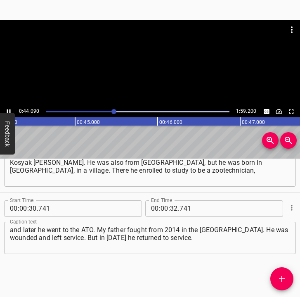
click at [10, 107] on button "Play/Pause" at bounding box center [8, 111] width 11 height 11
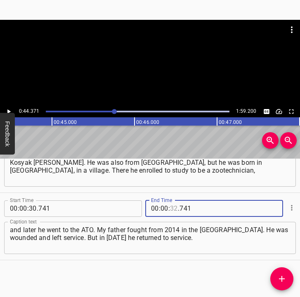
click at [170, 206] on input "number" at bounding box center [174, 208] width 8 height 17
type input "44"
type input "371"
click at [279, 282] on icon "Add Cue" at bounding box center [282, 279] width 10 height 10
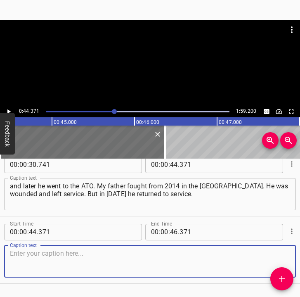
scroll to position [169, 0]
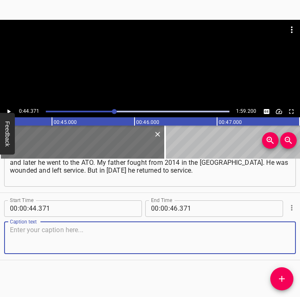
drag, startPoint x: 281, startPoint y: 245, endPoint x: 296, endPoint y: 238, distance: 16.7
click at [283, 243] on textarea at bounding box center [150, 238] width 281 height 24
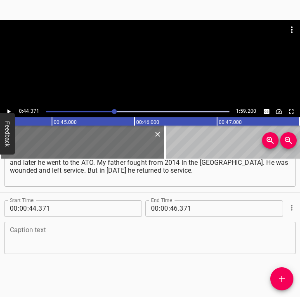
click at [110, 239] on textarea at bounding box center [150, 238] width 281 height 24
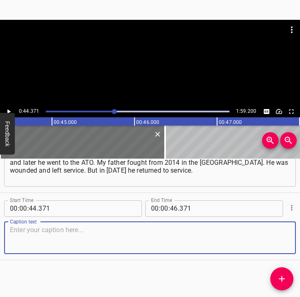
paste textarea "In [DATE] they sent him to us for a few days. And then at night they called him…"
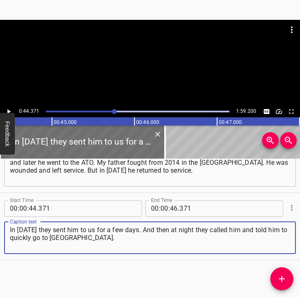
type textarea "In [DATE] they sent him to us for a few days. And then at night they called him…"
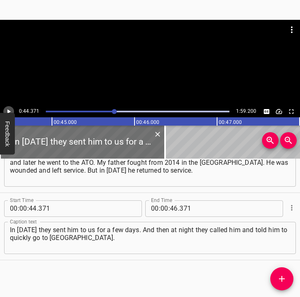
click at [11, 109] on icon "Play/Pause" at bounding box center [8, 111] width 7 height 7
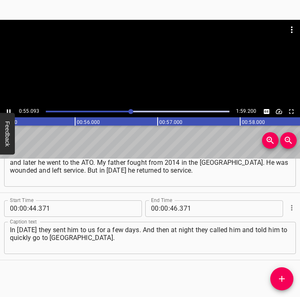
click at [7, 109] on icon "Play/Pause" at bounding box center [8, 111] width 7 height 7
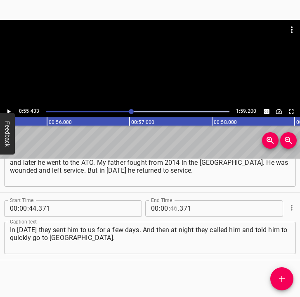
click at [171, 209] on input "number" at bounding box center [174, 208] width 8 height 17
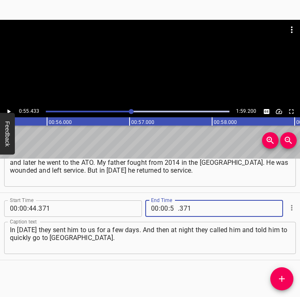
type input "55"
type input "433"
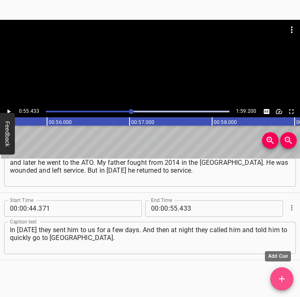
click at [281, 274] on icon "Add Cue" at bounding box center [282, 279] width 10 height 10
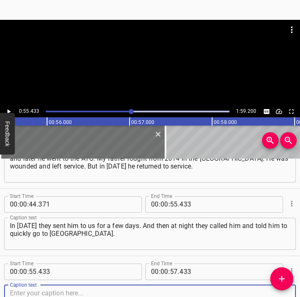
scroll to position [237, 0]
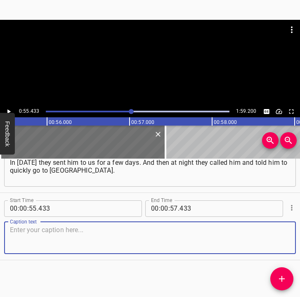
drag, startPoint x: 279, startPoint y: 244, endPoint x: 300, endPoint y: 241, distance: 20.5
click at [286, 243] on div "Caption text" at bounding box center [150, 238] width 292 height 32
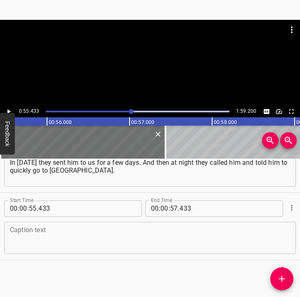
click at [104, 236] on textarea at bounding box center [150, 238] width 281 height 24
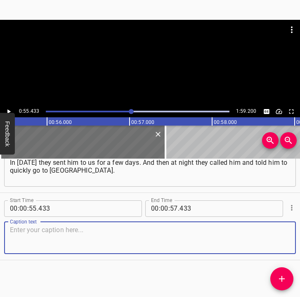
paste textarea "He left, and contact with him suddenly disappeared. A few days later my mother …"
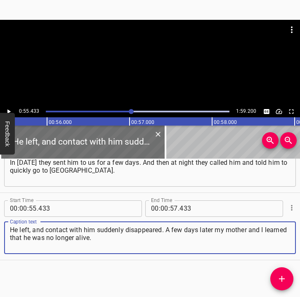
type textarea "He left, and contact with him suddenly disappeared. A few days later my mother …"
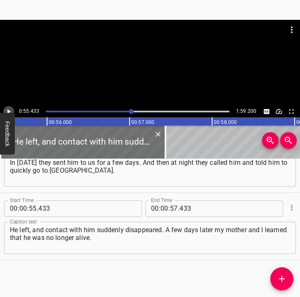
click at [5, 110] on icon "Play/Pause" at bounding box center [8, 111] width 7 height 7
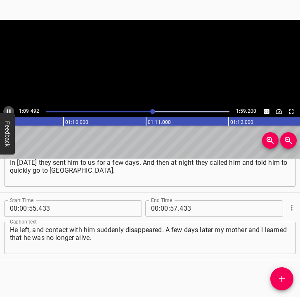
click at [8, 109] on icon "Play/Pause" at bounding box center [8, 111] width 7 height 7
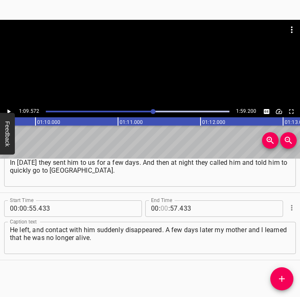
click at [162, 206] on input "number" at bounding box center [165, 208] width 8 height 17
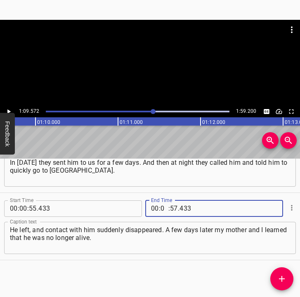
type input "01"
type input "09"
type input "572"
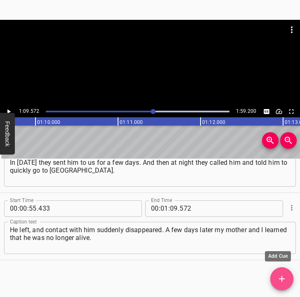
click at [277, 275] on icon "Add Cue" at bounding box center [282, 279] width 10 height 10
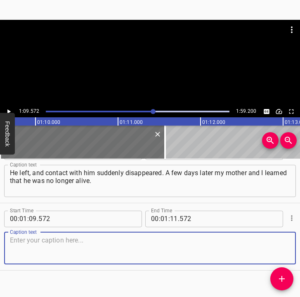
scroll to position [304, 0]
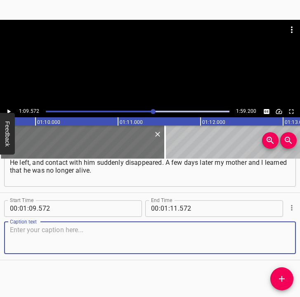
drag, startPoint x: 280, startPoint y: 243, endPoint x: 300, endPoint y: 235, distance: 21.1
click at [295, 236] on div "Start Time 00 : 00 : 05 . 703 Start Time End Time 00 : 00 : 18 . 073 End Time C…" at bounding box center [150, 228] width 300 height 139
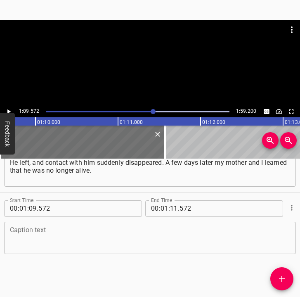
click at [104, 238] on textarea at bounding box center [150, 238] width 281 height 24
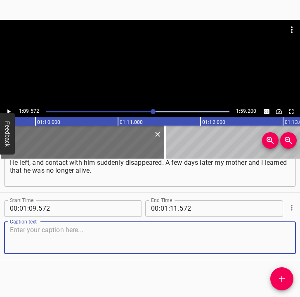
paste textarea "They were in some basement, and a russian drone hovered above them. And near th…"
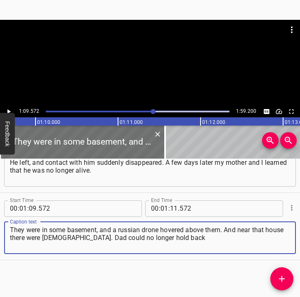
type textarea "They were in some basement, and a russian drone hovered above them. And near th…"
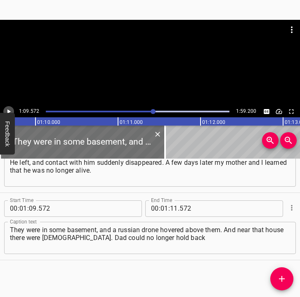
click at [8, 109] on icon "Play/Pause" at bounding box center [8, 111] width 7 height 7
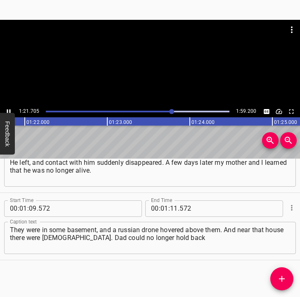
click at [8, 110] on icon "Play/Pause" at bounding box center [8, 111] width 7 height 7
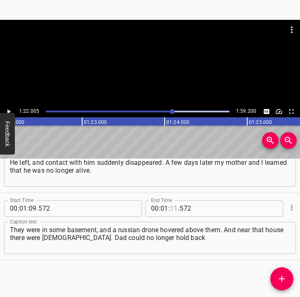
click at [173, 211] on input "number" at bounding box center [174, 208] width 8 height 17
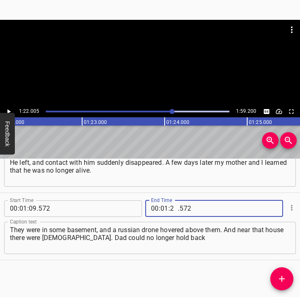
type input "22"
type input "005"
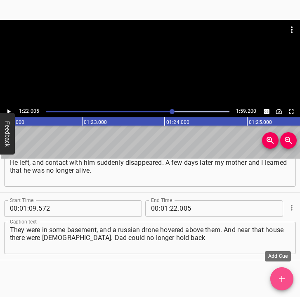
click at [281, 281] on icon "Add Cue" at bounding box center [282, 279] width 10 height 10
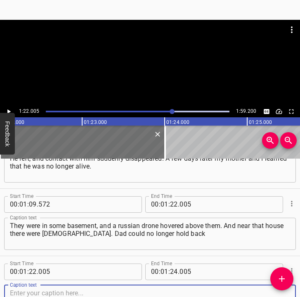
scroll to position [371, 0]
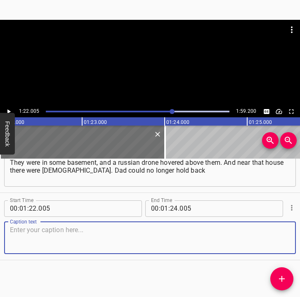
drag, startPoint x: 281, startPoint y: 241, endPoint x: 300, endPoint y: 238, distance: 19.2
click at [300, 238] on div "Start Time 00 : 00 : 05 . 703 Start Time End Time 00 : 00 : 18 . 073 End Time C…" at bounding box center [150, 228] width 300 height 139
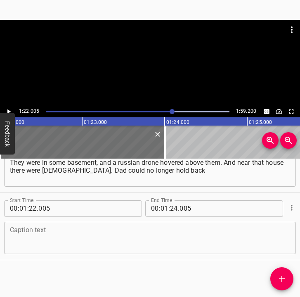
click at [59, 231] on textarea at bounding box center [150, 238] width 281 height 24
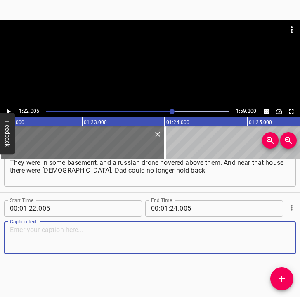
paste textarea "and went out to those occupiers. His last words were: "Comrades, run — I will c…"
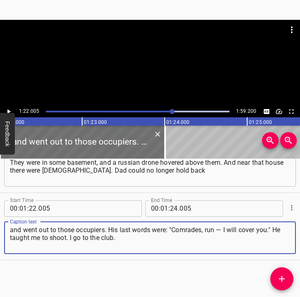
type textarea "and went out to those occupiers. His last words were: "Comrades, run — I will c…"
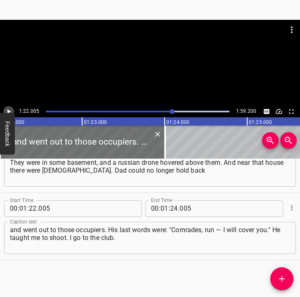
click at [10, 111] on icon "Play/Pause" at bounding box center [8, 111] width 3 height 5
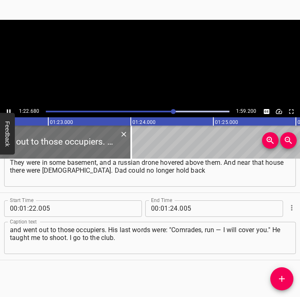
scroll to position [0, 6832]
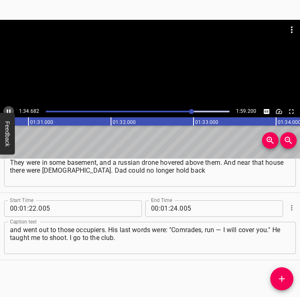
click at [8, 108] on icon "Play/Pause" at bounding box center [8, 111] width 7 height 7
click at [171, 205] on input "number" at bounding box center [174, 208] width 8 height 17
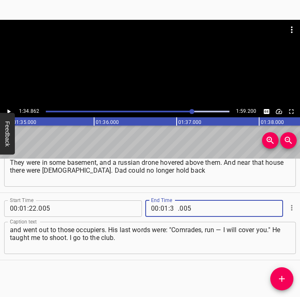
type input "34"
type input "862"
drag, startPoint x: 284, startPoint y: 277, endPoint x: 289, endPoint y: 268, distance: 10.4
click at [284, 277] on icon "Add Cue" at bounding box center [282, 279] width 10 height 10
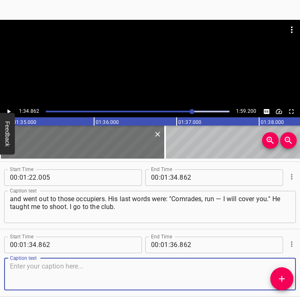
scroll to position [439, 0]
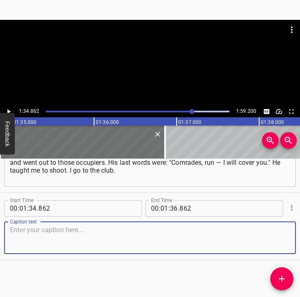
drag, startPoint x: 272, startPoint y: 236, endPoint x: 298, endPoint y: 235, distance: 26.0
click at [281, 235] on textarea at bounding box center [150, 238] width 281 height 24
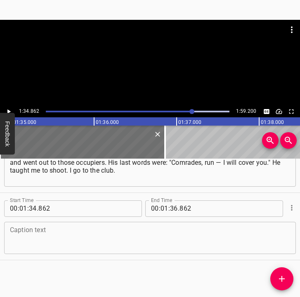
click at [264, 240] on textarea at bounding box center [150, 238] width 281 height 24
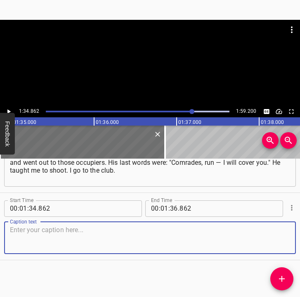
paste textarea "I like it very much. I took first place. I joined the club after my father’s de…"
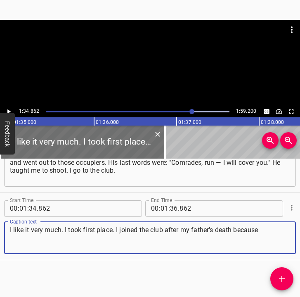
type textarea "I like it very much. I took first place. I joined the club after my father’s de…"
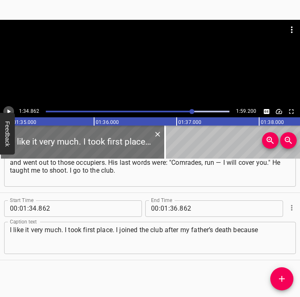
click at [8, 110] on icon "Play/Pause" at bounding box center [8, 111] width 3 height 5
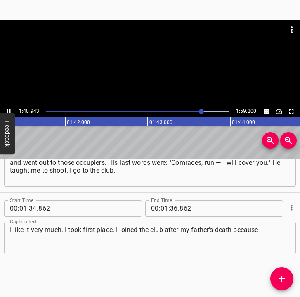
click at [8, 110] on icon "Play/Pause" at bounding box center [9, 111] width 4 height 5
click at [171, 207] on input "number" at bounding box center [174, 208] width 8 height 17
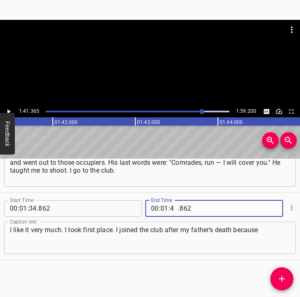
type input "41"
type input "365"
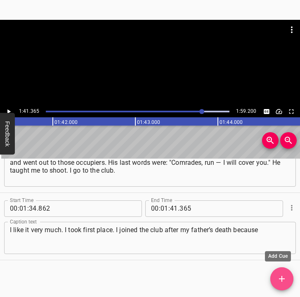
drag, startPoint x: 281, startPoint y: 276, endPoint x: 293, endPoint y: 262, distance: 17.3
click at [283, 274] on icon "Add Cue" at bounding box center [282, 279] width 10 height 10
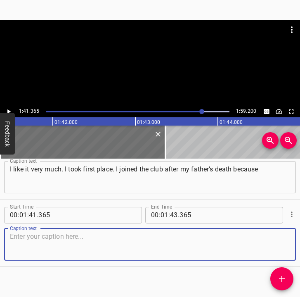
scroll to position [506, 0]
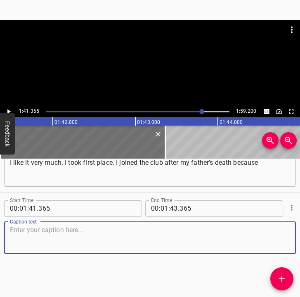
drag, startPoint x: 278, startPoint y: 243, endPoint x: 294, endPoint y: 240, distance: 16.1
click at [294, 240] on div "Start Time 00 : 00 : 05 . 703 Start Time End Time 00 : 00 : 18 . 073 End Time C…" at bounding box center [150, 228] width 300 height 139
click at [33, 237] on textarea at bounding box center [150, 238] width 281 height 24
paste textarea "I wanted to continue this work. Later I want to join the Armed Forces of Ukrain…"
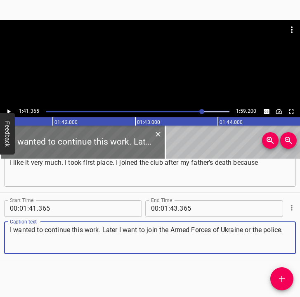
type textarea "I wanted to continue this work. Later I want to join the Armed Forces of Ukrain…"
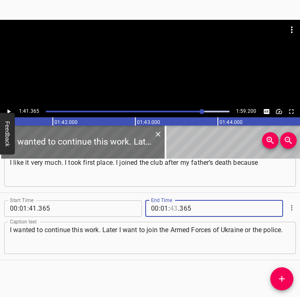
click at [172, 209] on input "number" at bounding box center [174, 208] width 8 height 17
type input "49"
type input "200"
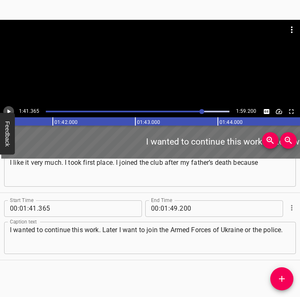
click at [10, 111] on icon "Play/Pause" at bounding box center [8, 111] width 7 height 7
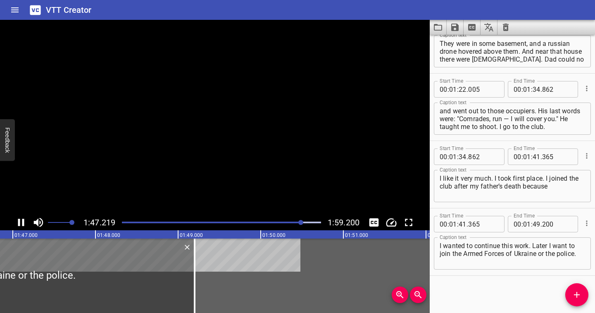
scroll to position [367, 0]
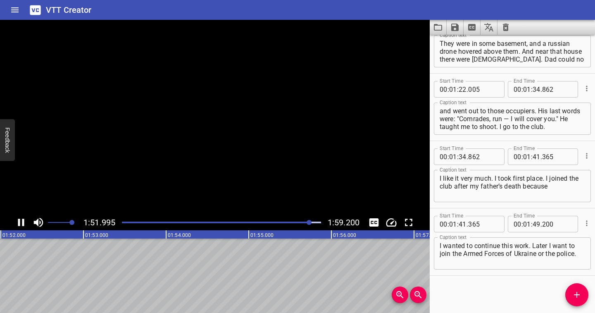
click at [451, 26] on icon "Save captions to file" at bounding box center [454, 27] width 7 height 7
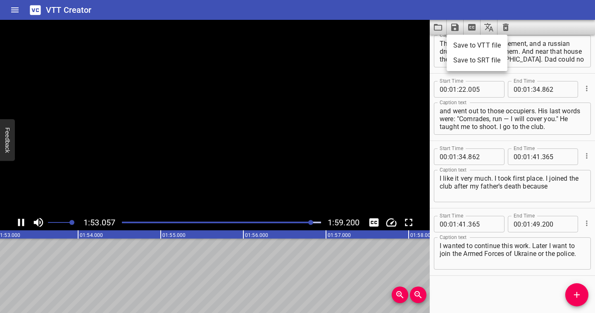
click at [460, 42] on li "Save to VTT file" at bounding box center [477, 45] width 61 height 15
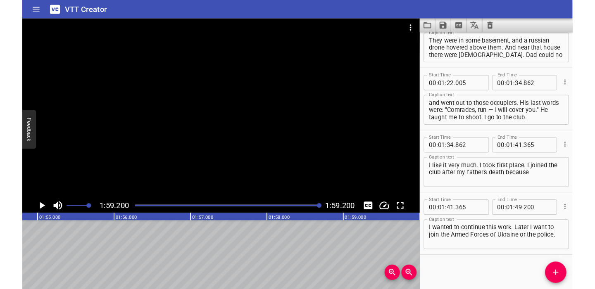
scroll to position [390, 0]
